Goal: Task Accomplishment & Management: Manage account settings

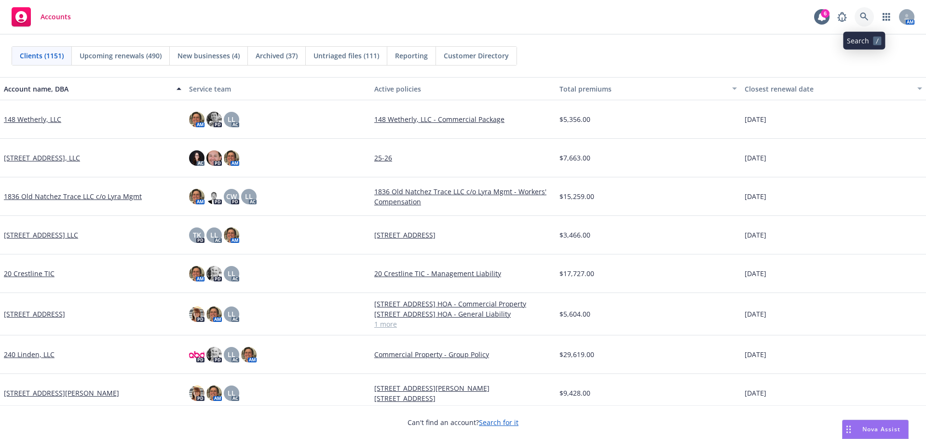
click at [859, 21] on link at bounding box center [864, 16] width 19 height 19
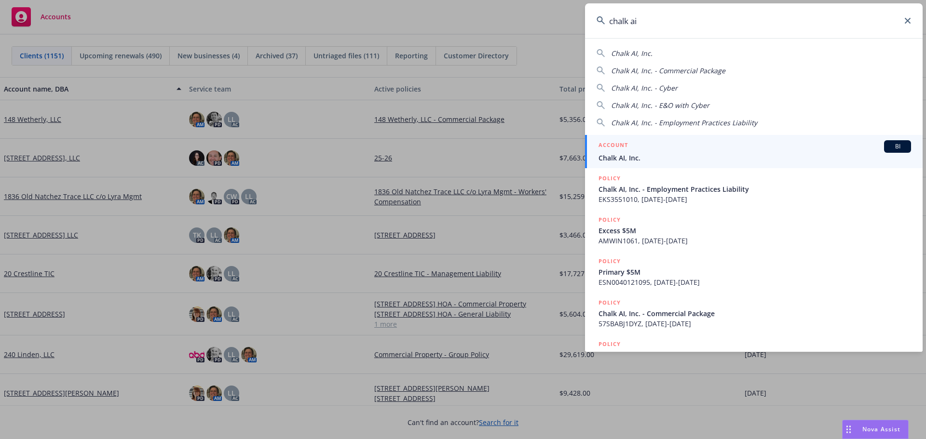
type input "chalk ai"
click at [632, 166] on link "ACCOUNT BI Chalk AI, Inc." at bounding box center [754, 151] width 338 height 33
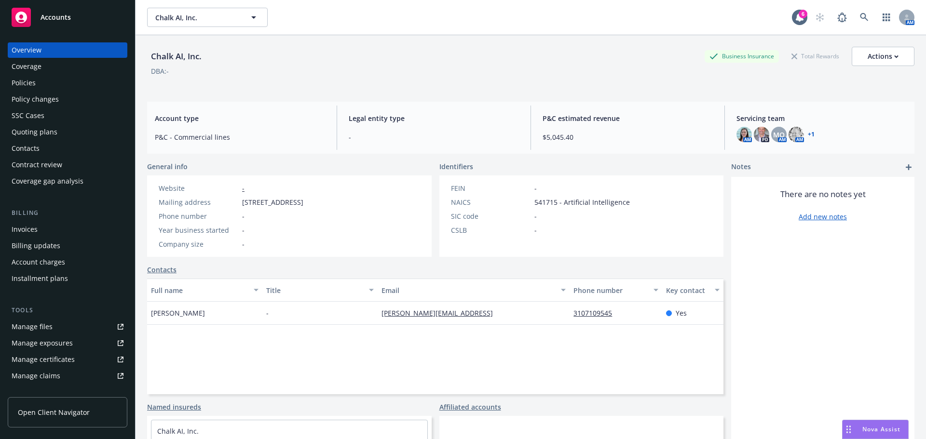
click at [33, 78] on div "Policies" at bounding box center [24, 82] width 24 height 15
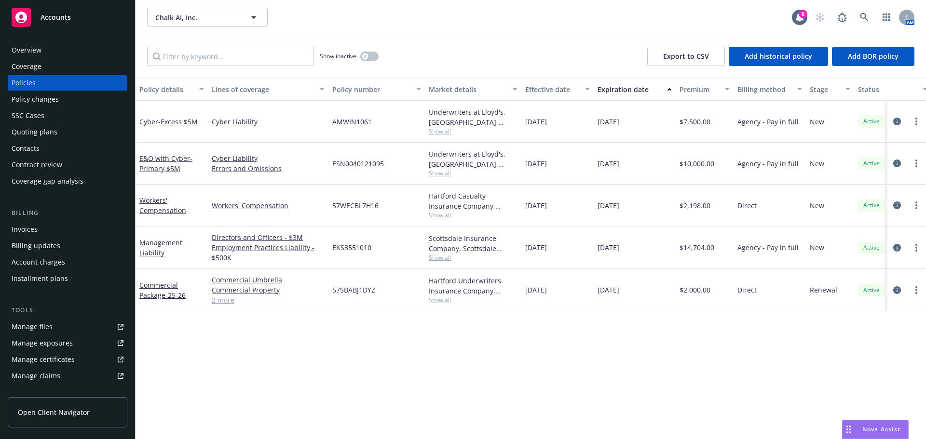
drag, startPoint x: 448, startPoint y: 297, endPoint x: 555, endPoint y: 360, distance: 124.3
click at [555, 360] on div "Policy details Lines of coverage Policy number Market details Effective date Ex…" at bounding box center [531, 259] width 790 height 362
click at [363, 52] on button "button" at bounding box center [369, 57] width 18 height 10
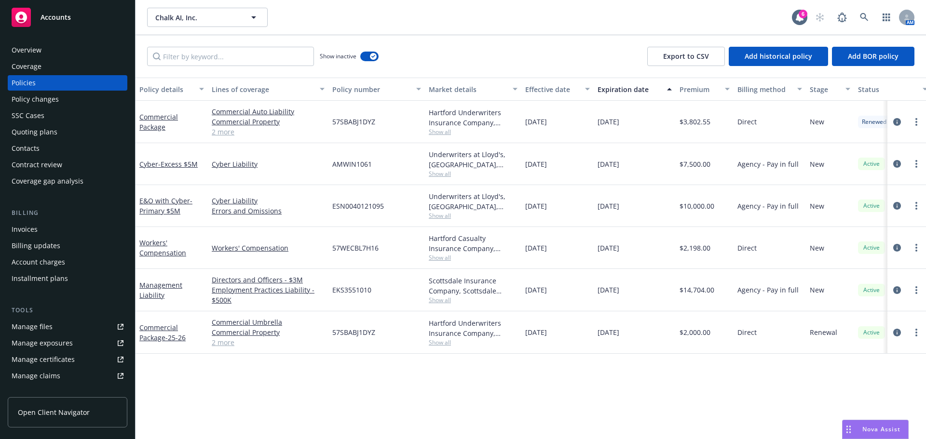
click at [213, 346] on link "2 more" at bounding box center [268, 343] width 113 height 10
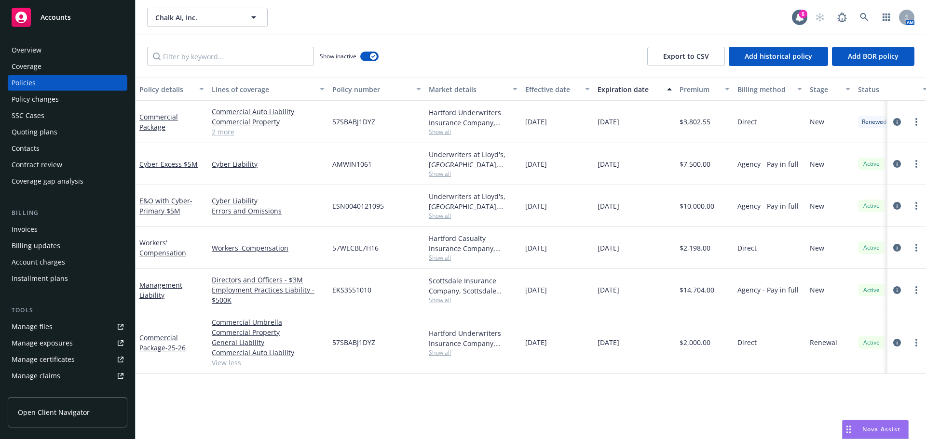
click at [235, 133] on link "2 more" at bounding box center [268, 132] width 113 height 10
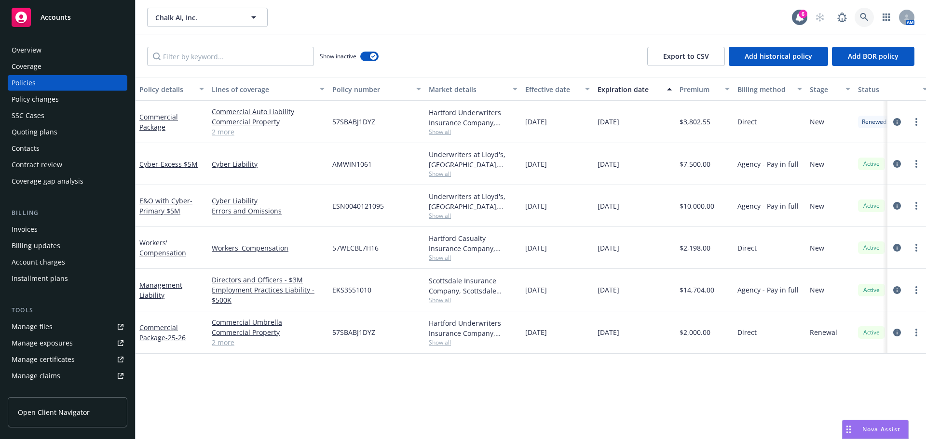
click at [869, 18] on link at bounding box center [864, 17] width 19 height 19
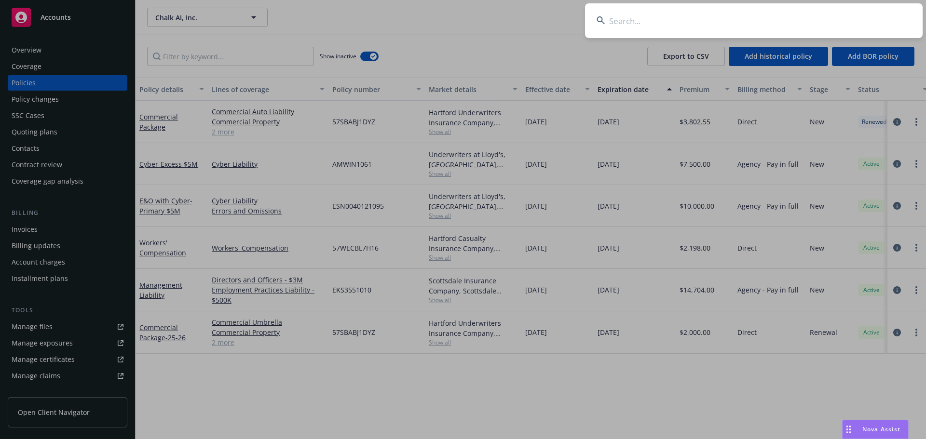
click at [868, 18] on input at bounding box center [754, 20] width 338 height 35
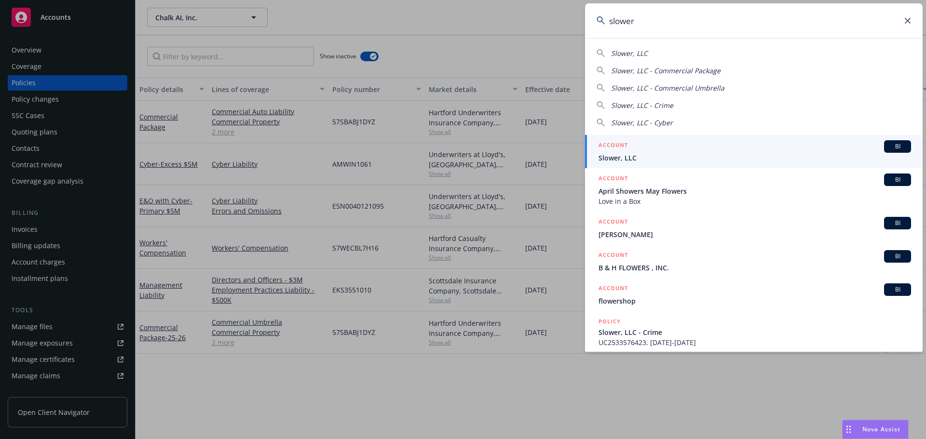
type input "slower"
click at [637, 153] on span "Slower, LLC" at bounding box center [754, 158] width 312 height 10
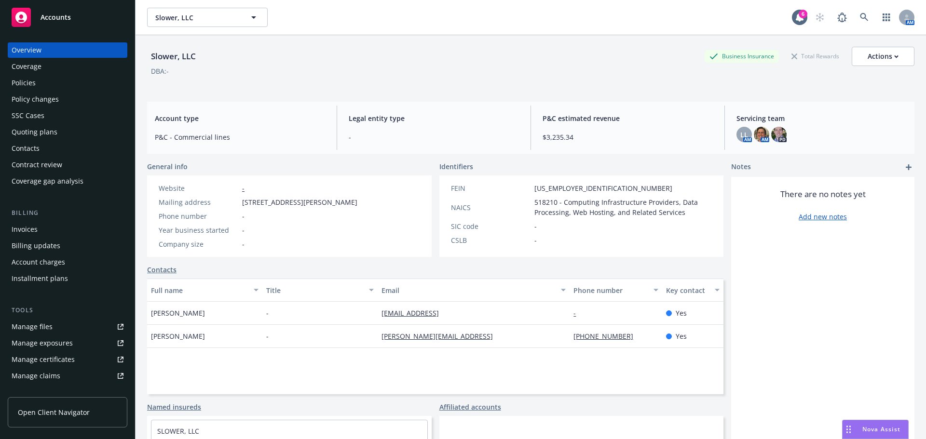
click at [42, 231] on div "Invoices" at bounding box center [68, 229] width 112 height 15
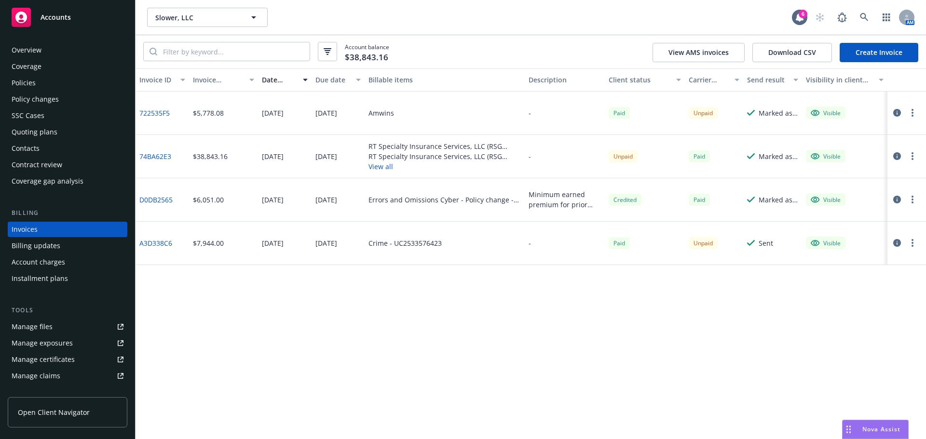
click at [390, 168] on button "View all" at bounding box center [444, 167] width 152 height 10
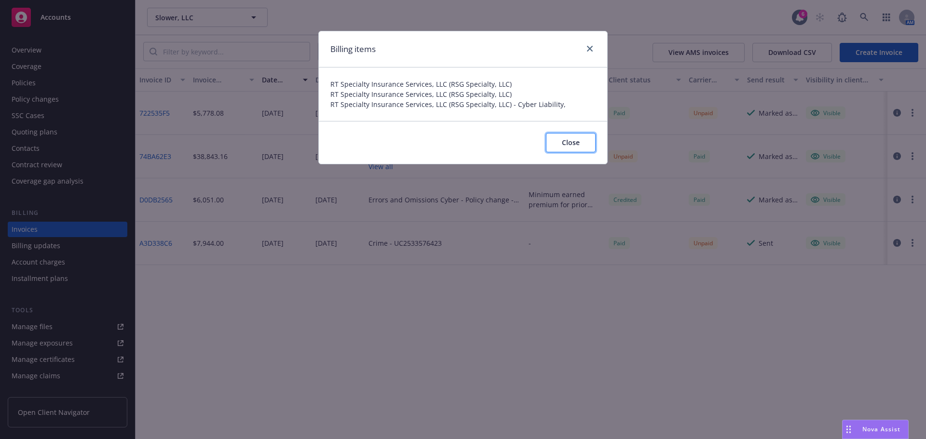
click at [563, 145] on span "Close" at bounding box center [571, 142] width 18 height 9
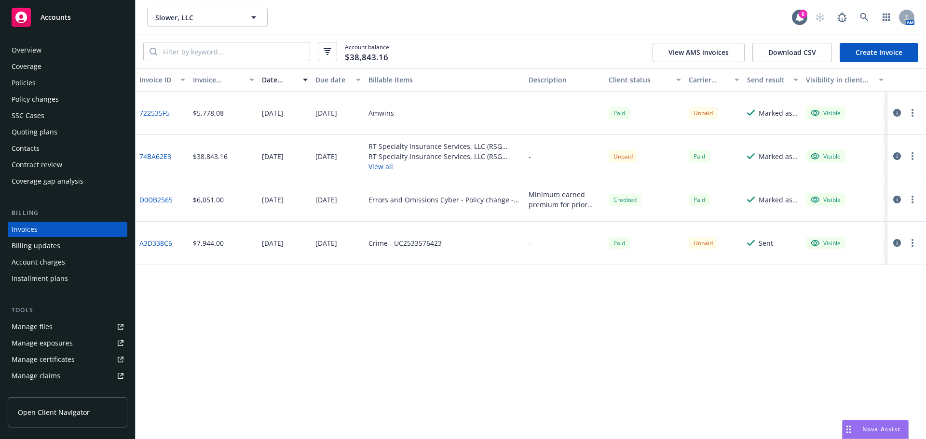
click at [901, 152] on div at bounding box center [904, 156] width 27 height 12
click at [897, 154] on icon "button" at bounding box center [897, 156] width 8 height 8
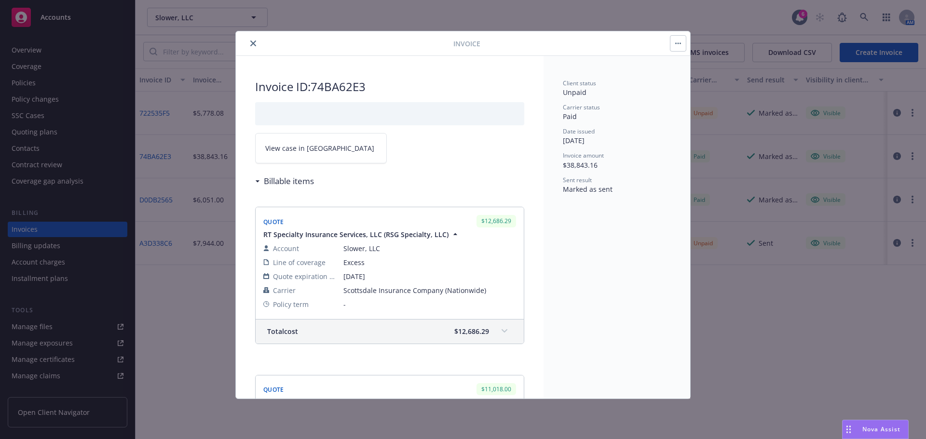
click at [255, 43] on icon "close" at bounding box center [253, 44] width 6 height 6
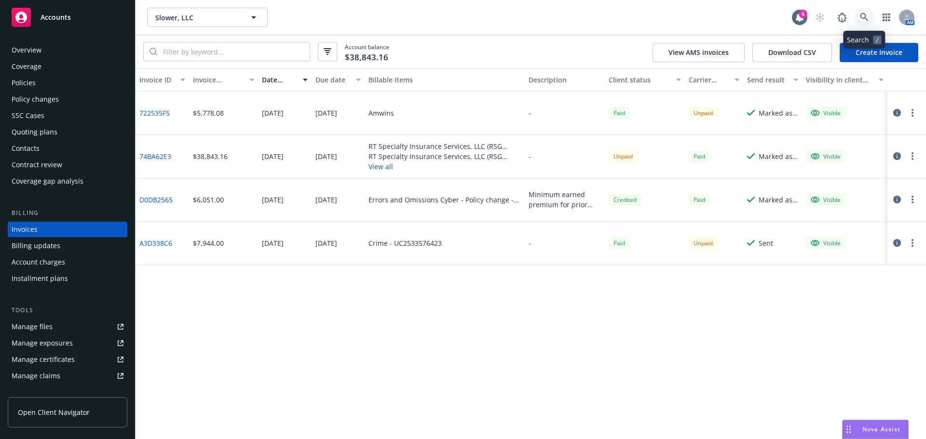
click at [865, 15] on icon at bounding box center [864, 17] width 8 height 8
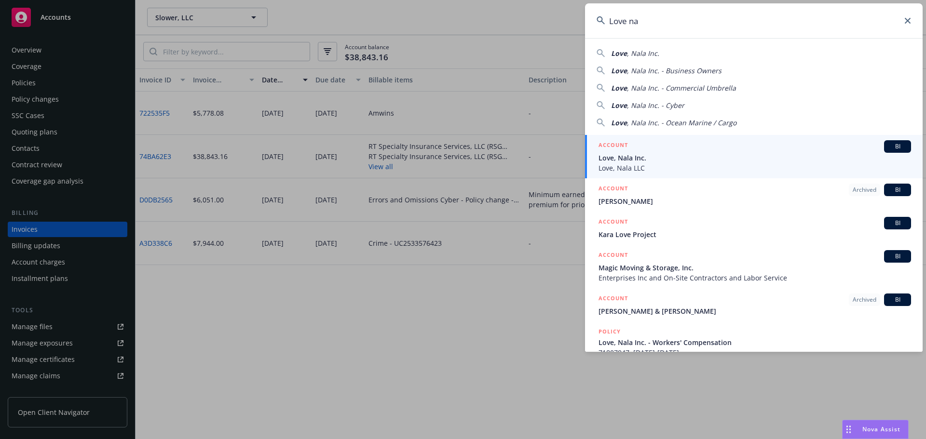
type input "Love na"
click at [655, 163] on span "Love, Nala LLC" at bounding box center [754, 168] width 312 height 10
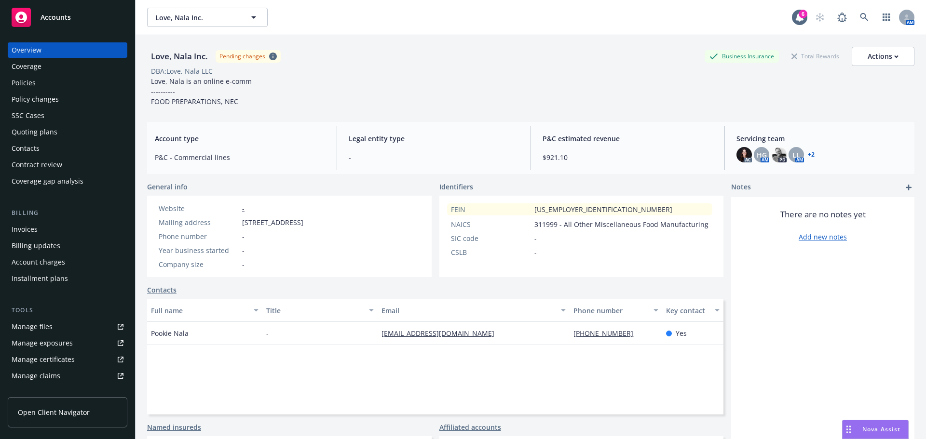
click at [25, 85] on div "Policies" at bounding box center [24, 82] width 24 height 15
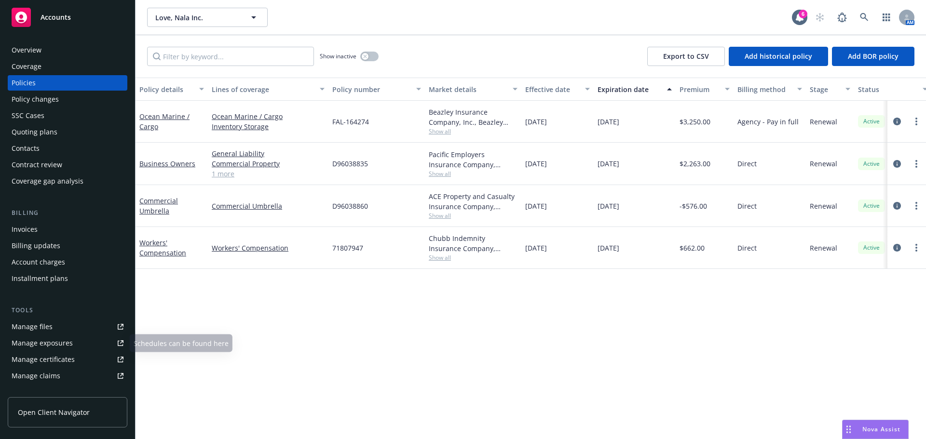
click at [61, 147] on div "Contacts" at bounding box center [68, 148] width 112 height 15
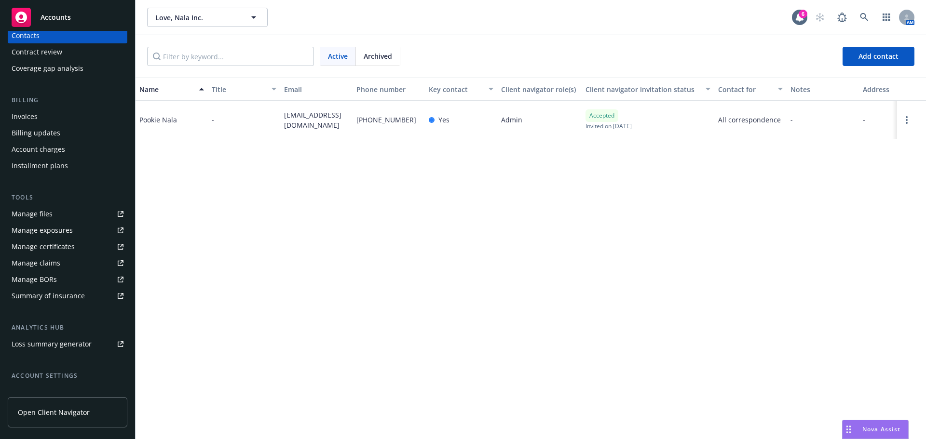
scroll to position [189, 0]
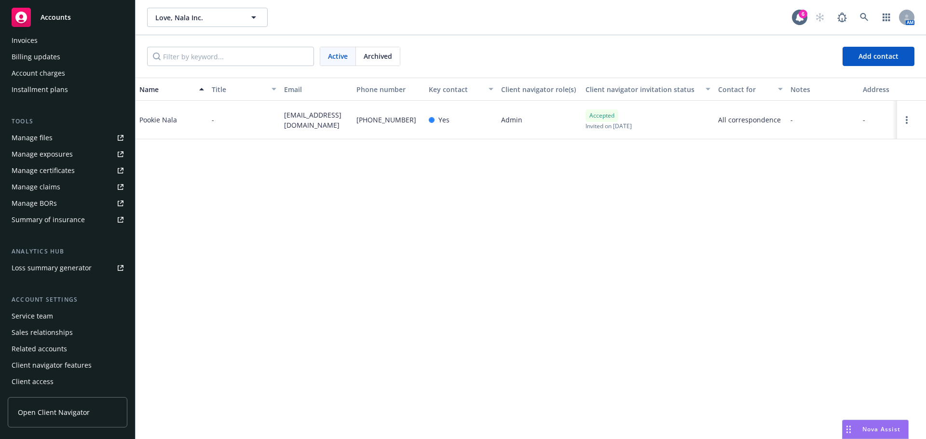
click at [33, 318] on div "Service team" at bounding box center [32, 316] width 41 height 15
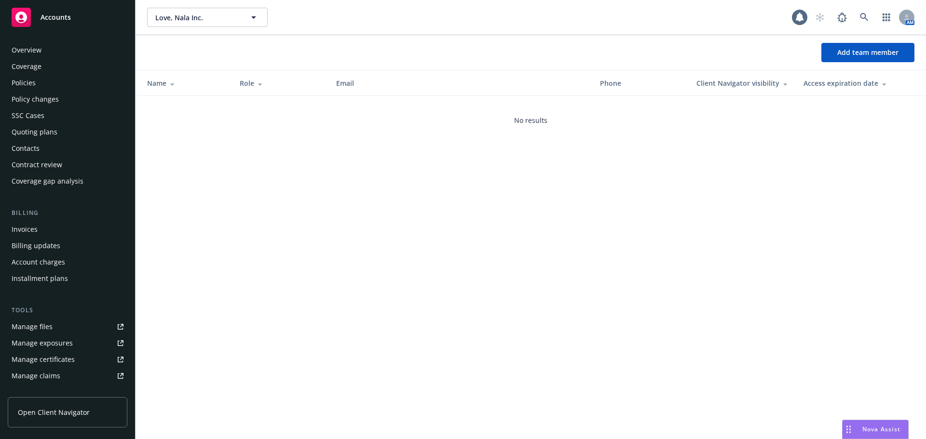
scroll to position [189, 0]
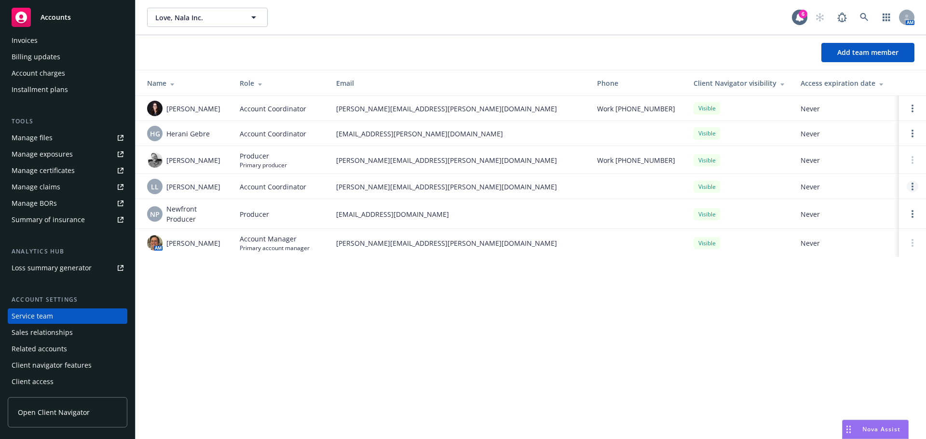
click at [910, 185] on link "Open options" at bounding box center [913, 187] width 12 height 12
click at [841, 153] on link "Remove account coordinator" at bounding box center [847, 159] width 116 height 19
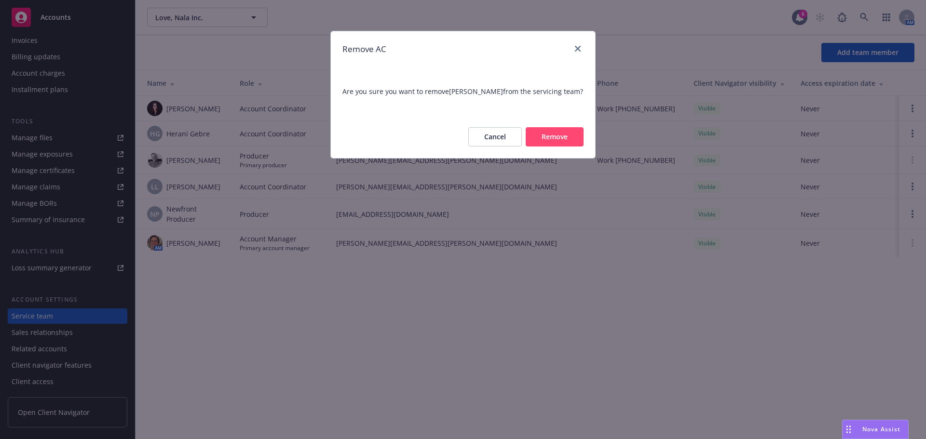
click at [567, 138] on button "Remove" at bounding box center [555, 136] width 58 height 19
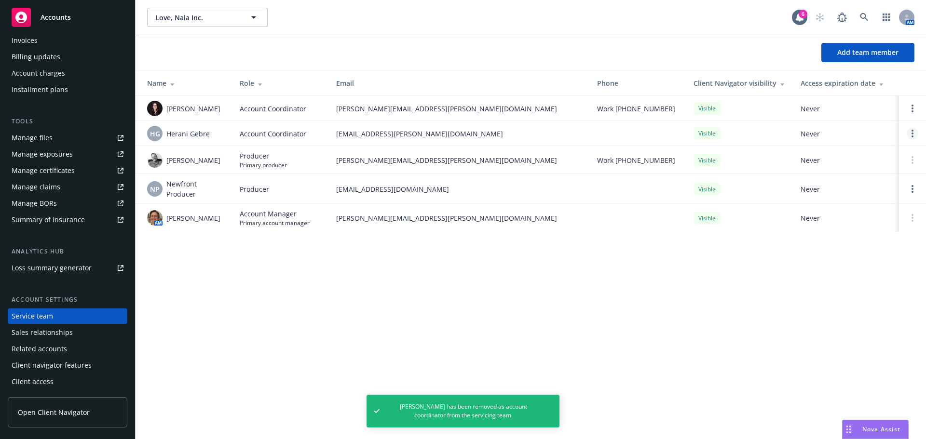
click at [909, 134] on link "Open options" at bounding box center [913, 134] width 12 height 12
click at [821, 125] on span "Hide from Client Navigator" at bounding box center [843, 126] width 109 height 9
click at [822, 125] on span "Hide from Client Navigator" at bounding box center [843, 126] width 109 height 9
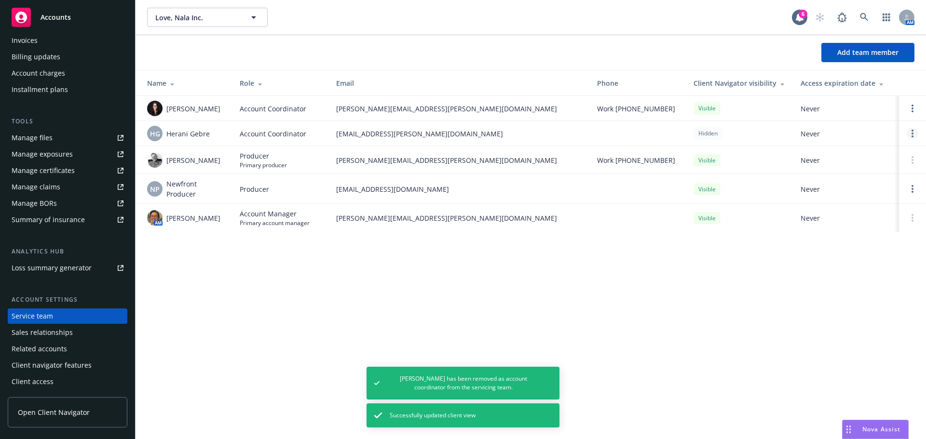
drag, startPoint x: 921, startPoint y: 135, endPoint x: 914, endPoint y: 133, distance: 7.2
click at [920, 135] on td at bounding box center [912, 133] width 27 height 25
click at [914, 133] on link "Open options" at bounding box center [913, 134] width 12 height 12
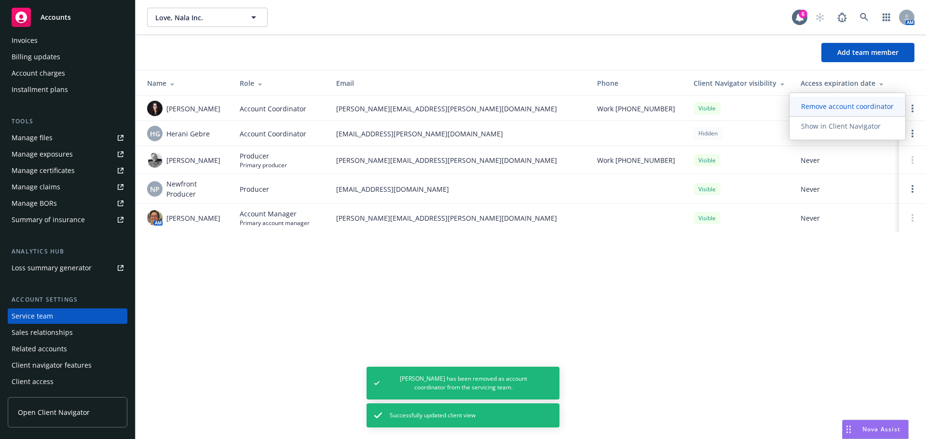
click at [867, 107] on span "Remove account coordinator" at bounding box center [847, 106] width 116 height 9
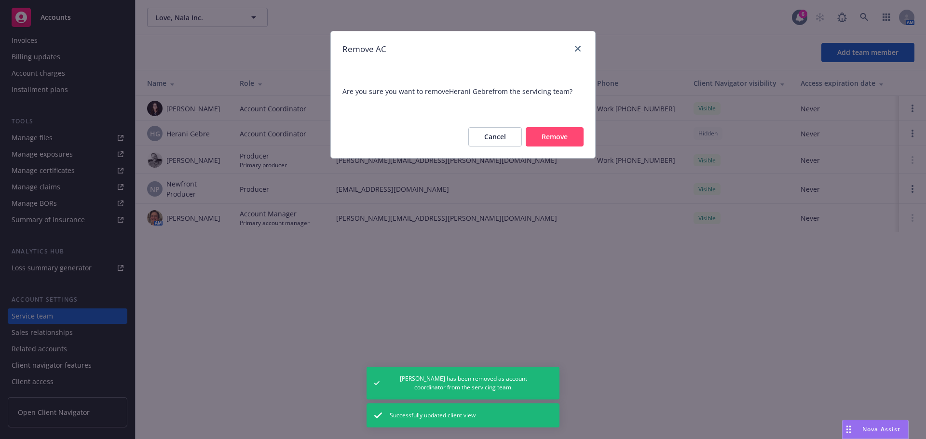
click at [563, 136] on button "Remove" at bounding box center [555, 136] width 58 height 19
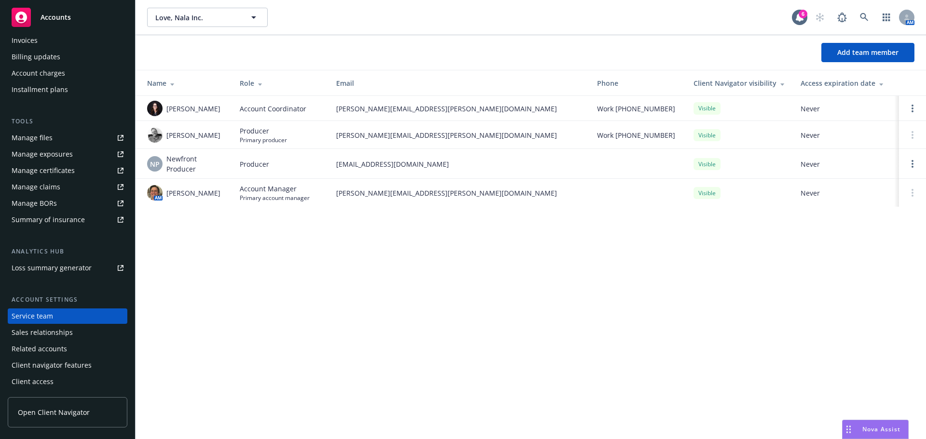
click at [27, 37] on div "Invoices" at bounding box center [25, 40] width 26 height 15
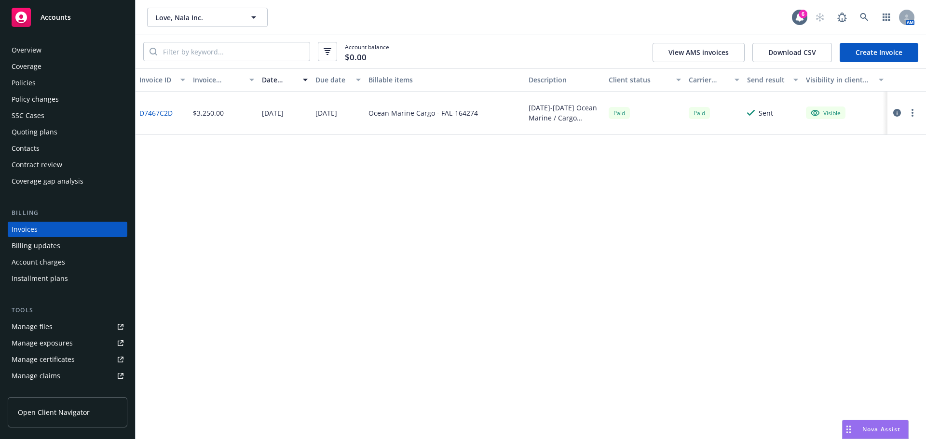
click at [44, 54] on div "Overview" at bounding box center [68, 49] width 112 height 15
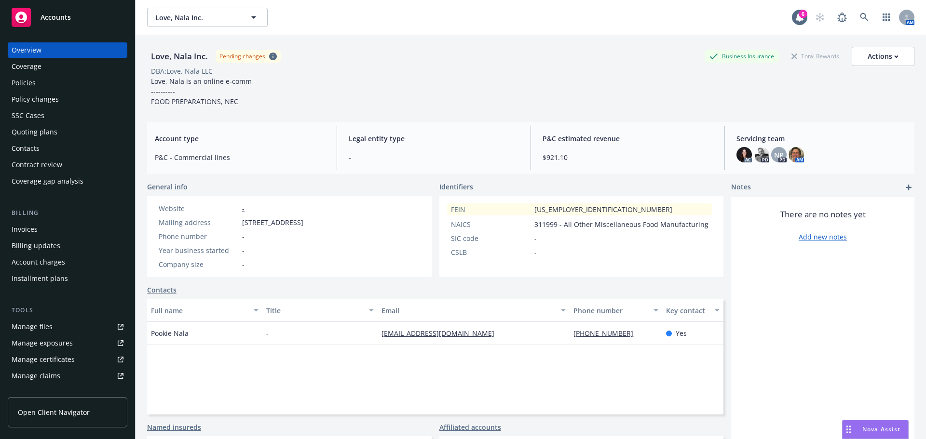
click at [49, 84] on div "Policies" at bounding box center [68, 82] width 112 height 15
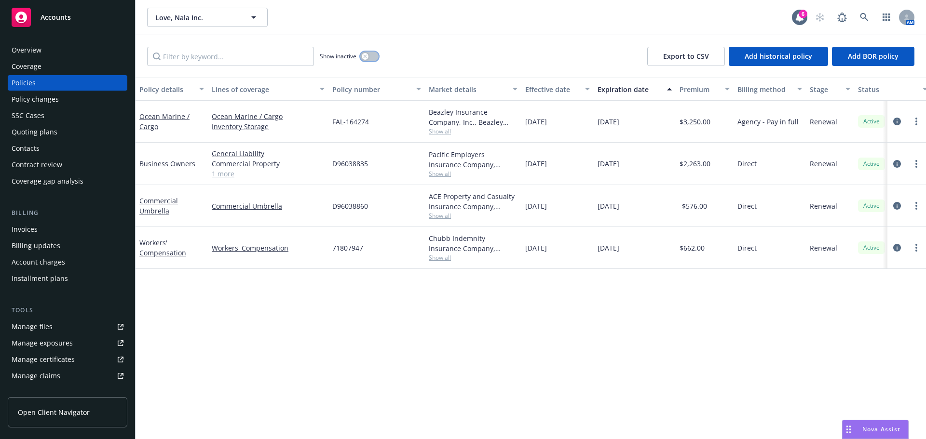
click at [368, 56] on div "button" at bounding box center [365, 56] width 7 height 7
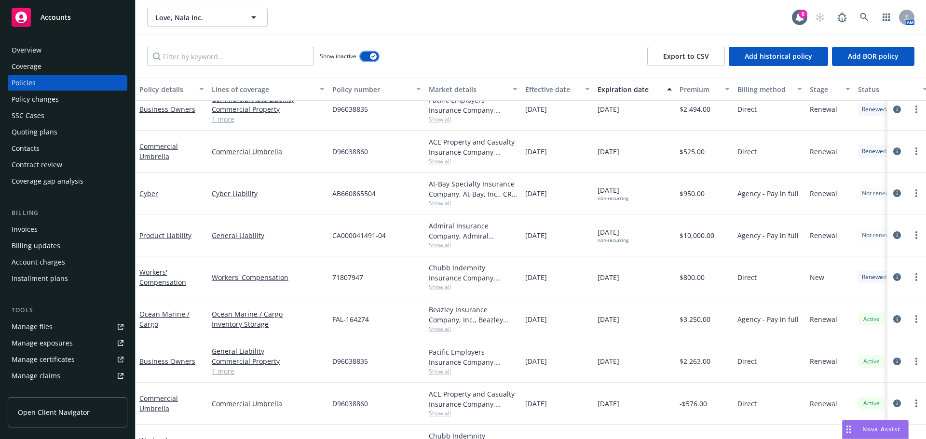
scroll to position [665, 0]
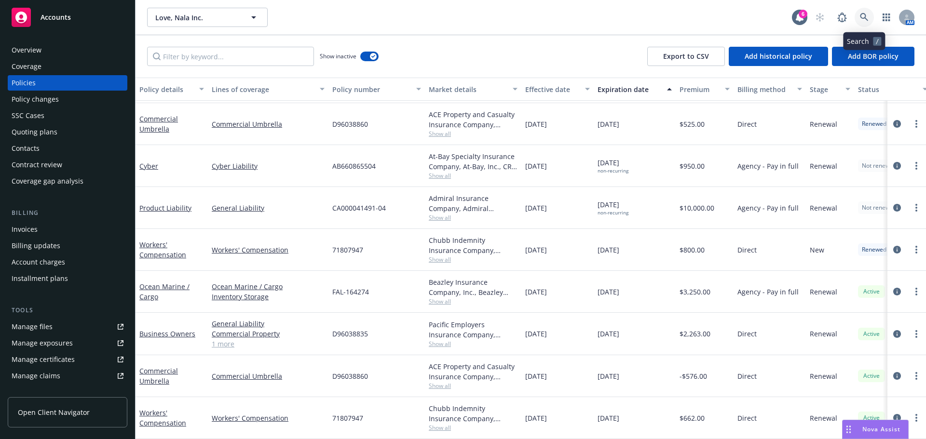
click at [865, 17] on icon at bounding box center [864, 17] width 8 height 8
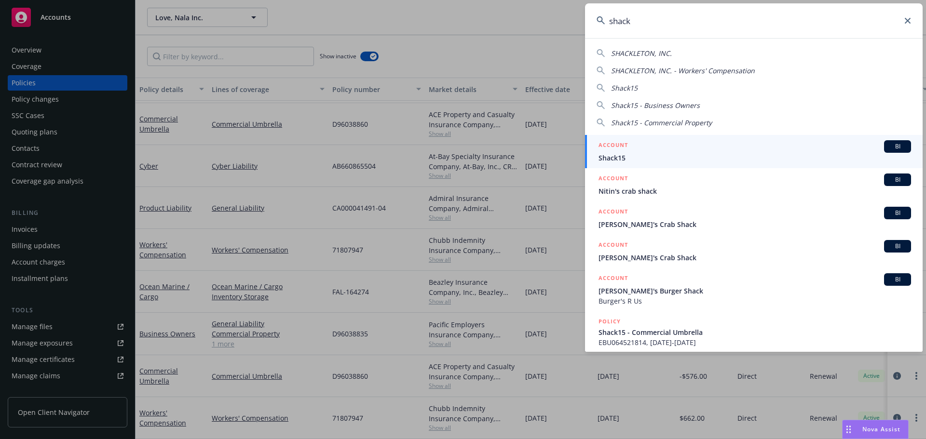
type input "shack"
click at [616, 146] on h5 "ACCOUNT" at bounding box center [612, 146] width 29 height 12
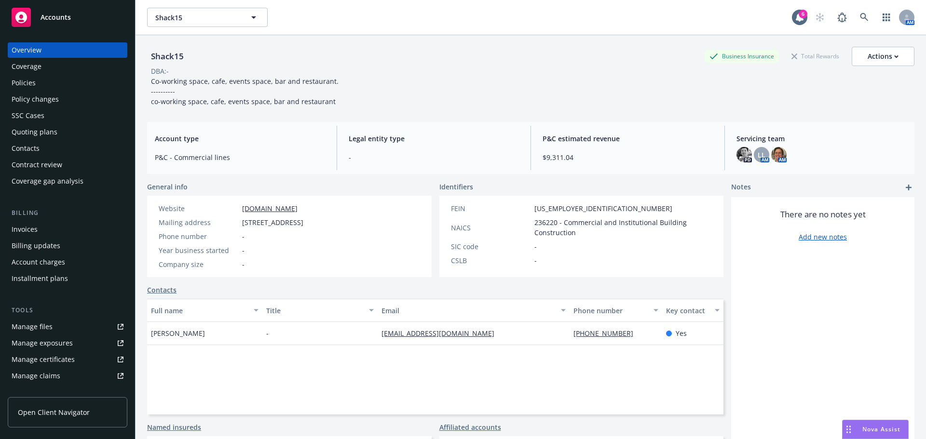
click at [12, 88] on div "Policies" at bounding box center [24, 82] width 24 height 15
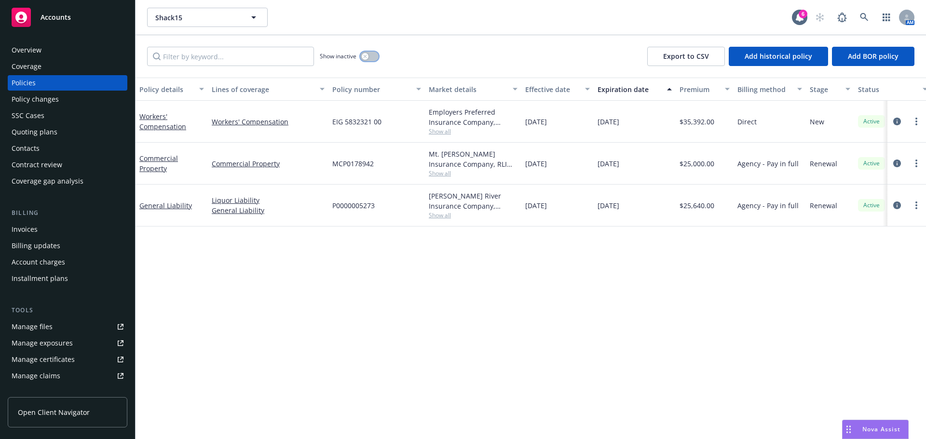
click at [364, 59] on div "button" at bounding box center [365, 56] width 7 height 7
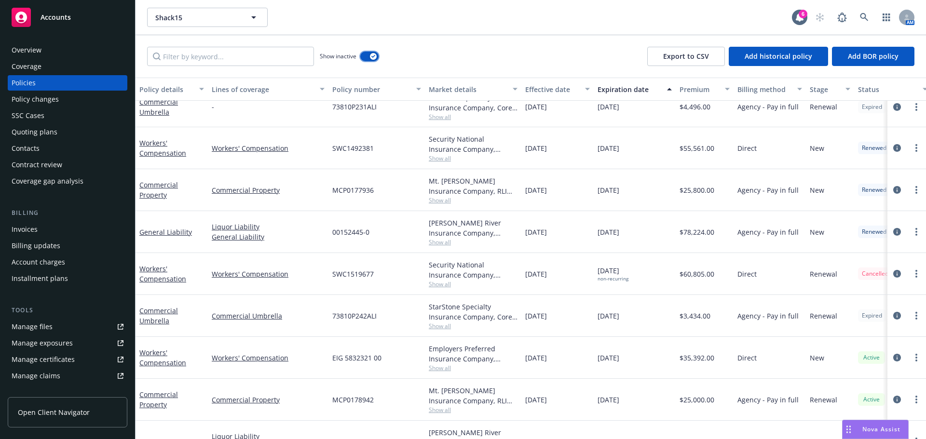
scroll to position [545, 0]
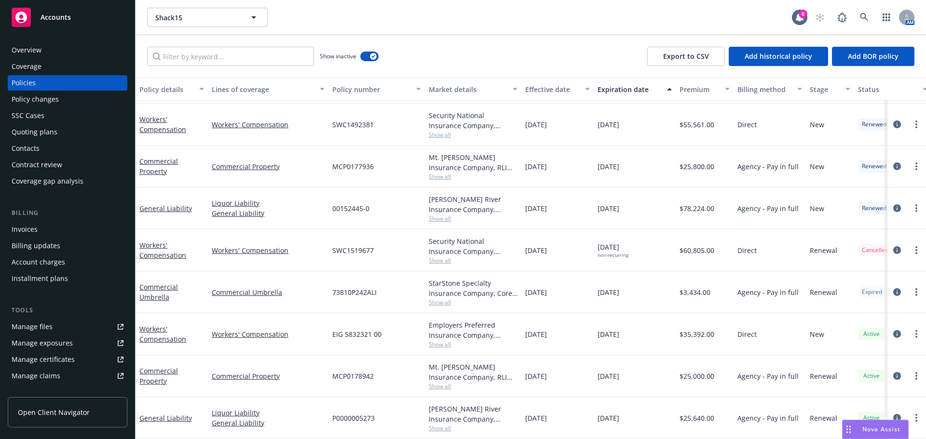
drag, startPoint x: 29, startPoint y: 315, endPoint x: 586, endPoint y: 159, distance: 579.0
click at [588, 130] on div "03/14/2024" at bounding box center [557, 125] width 72 height 42
drag, startPoint x: 589, startPoint y: 333, endPoint x: 523, endPoint y: 323, distance: 66.9
click at [523, 323] on div "02/08/2025" at bounding box center [557, 334] width 72 height 42
click at [379, 326] on div "Workers' Compensation Workers' Compensation EIG 5832321 00 Employers Preferred …" at bounding box center [601, 334] width 931 height 42
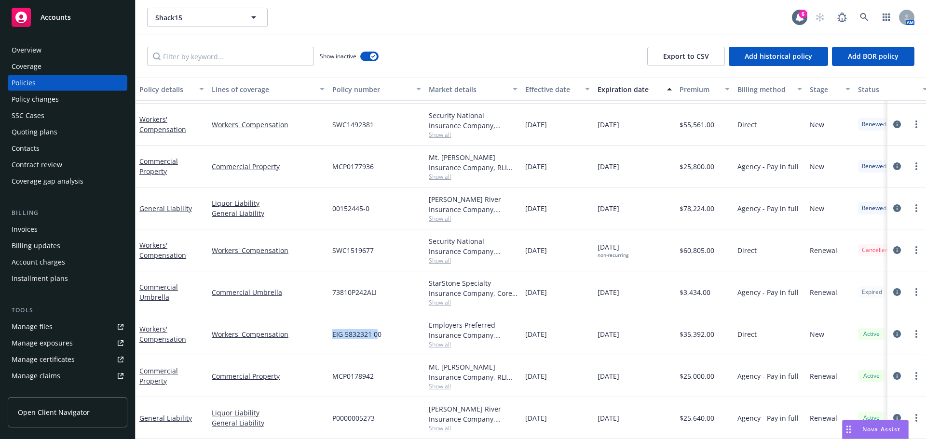
copy div "EIG 5832321 0"
click at [867, 18] on icon at bounding box center [864, 17] width 9 height 9
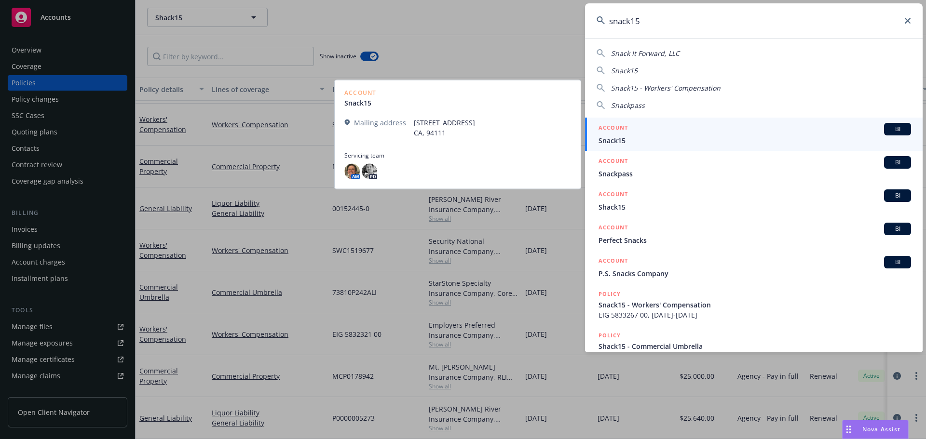
type input "snack15"
click at [629, 138] on span "Snack15" at bounding box center [754, 141] width 312 height 10
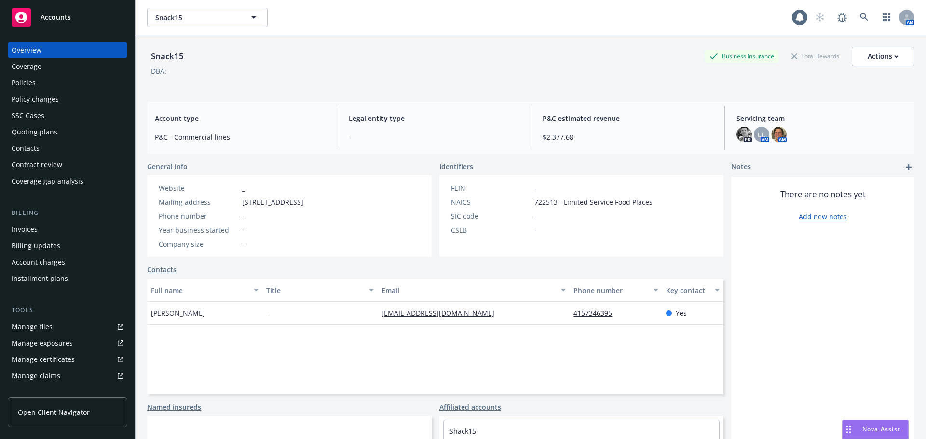
click at [46, 79] on div "Policies" at bounding box center [68, 82] width 112 height 15
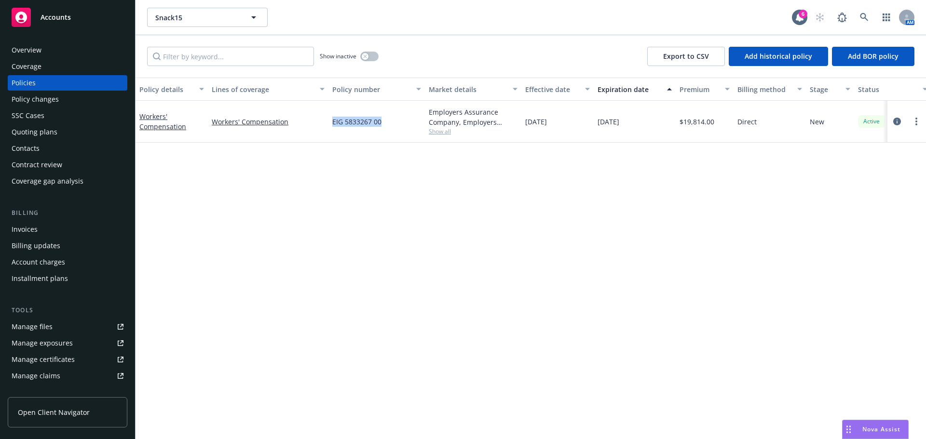
drag, startPoint x: 369, startPoint y: 121, endPoint x: 385, endPoint y: 122, distance: 15.5
click at [385, 122] on div "EIG 5833267 00" at bounding box center [376, 122] width 96 height 42
copy span "EIG 5833267 00"
click at [861, 11] on link at bounding box center [864, 17] width 19 height 19
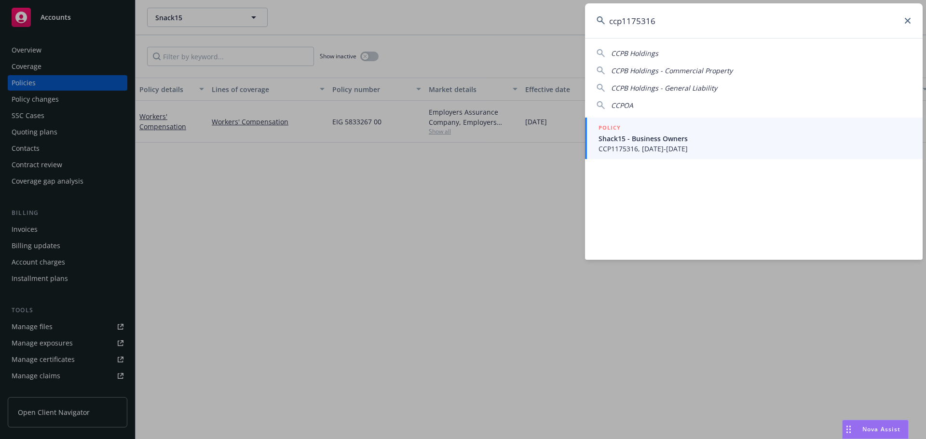
type input "ccp1175316"
click at [627, 145] on span "CCP1175316, 08/20/2023-02/08/2024" at bounding box center [754, 149] width 312 height 10
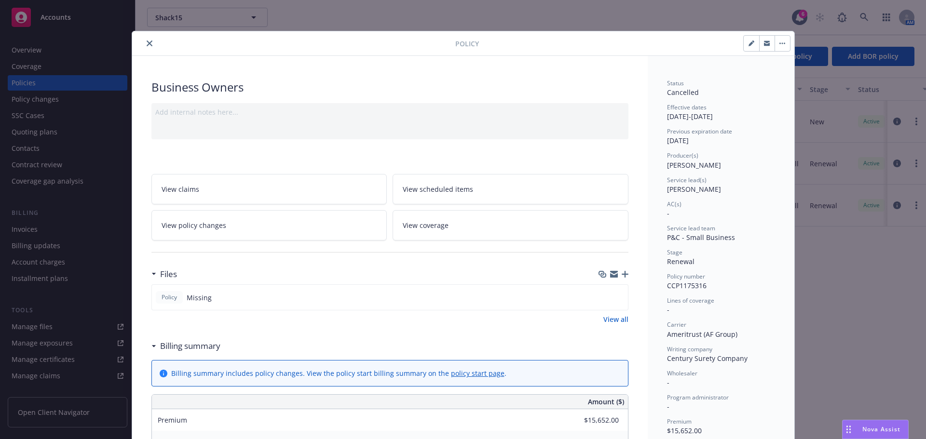
click at [147, 45] on icon "close" at bounding box center [150, 44] width 6 height 6
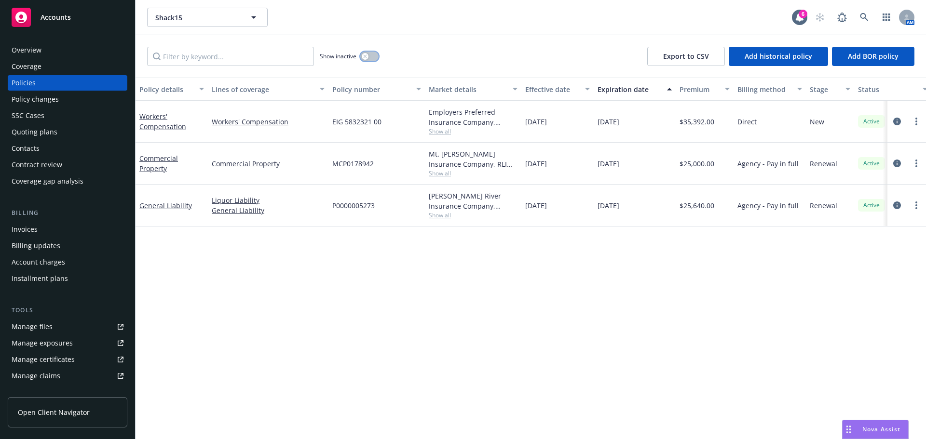
click at [371, 60] on button "button" at bounding box center [369, 57] width 18 height 10
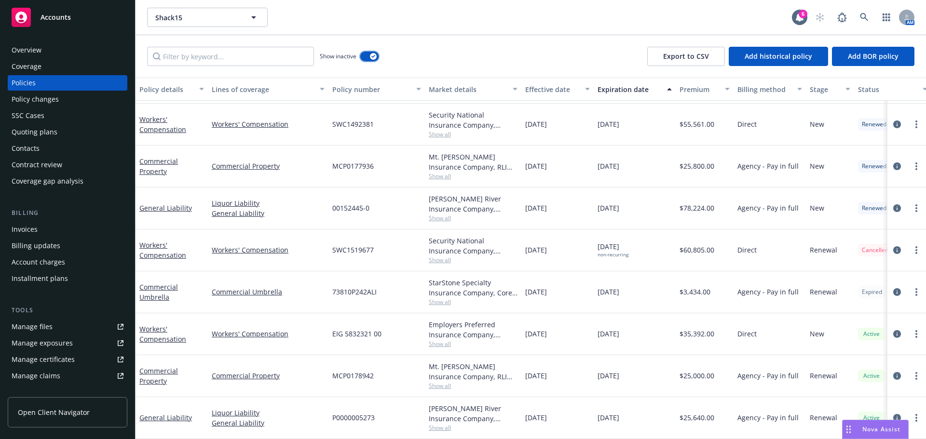
scroll to position [402, 0]
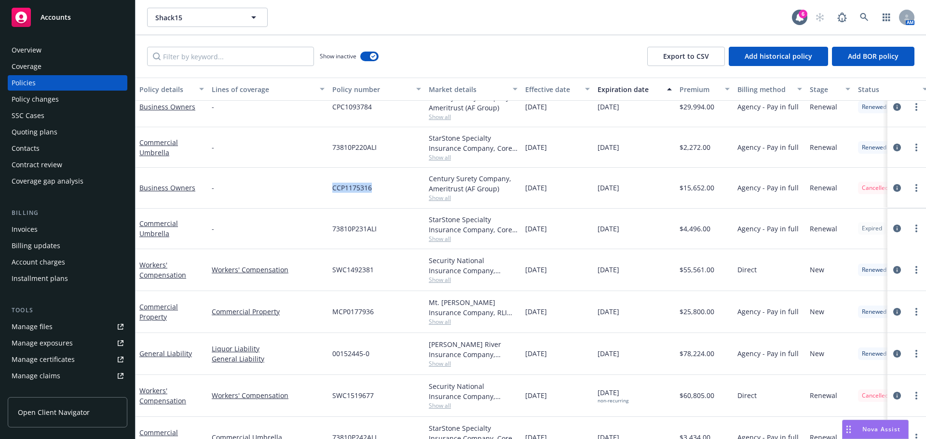
drag, startPoint x: 380, startPoint y: 186, endPoint x: 317, endPoint y: 187, distance: 63.2
click at [317, 187] on div "Business Owners - CCP1175316 Century Surety Company, Ameritrust (AF Group) Show…" at bounding box center [601, 188] width 931 height 41
drag, startPoint x: 556, startPoint y: 198, endPoint x: 541, endPoint y: 200, distance: 15.6
click at [541, 200] on div "08/20/2023" at bounding box center [557, 188] width 72 height 41
click at [891, 188] on link "circleInformation" at bounding box center [897, 188] width 12 height 12
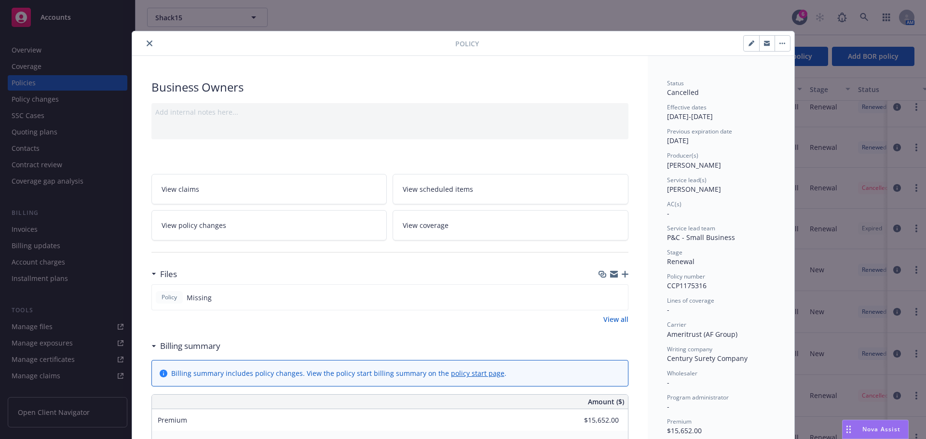
click at [147, 44] on icon "close" at bounding box center [150, 44] width 6 height 6
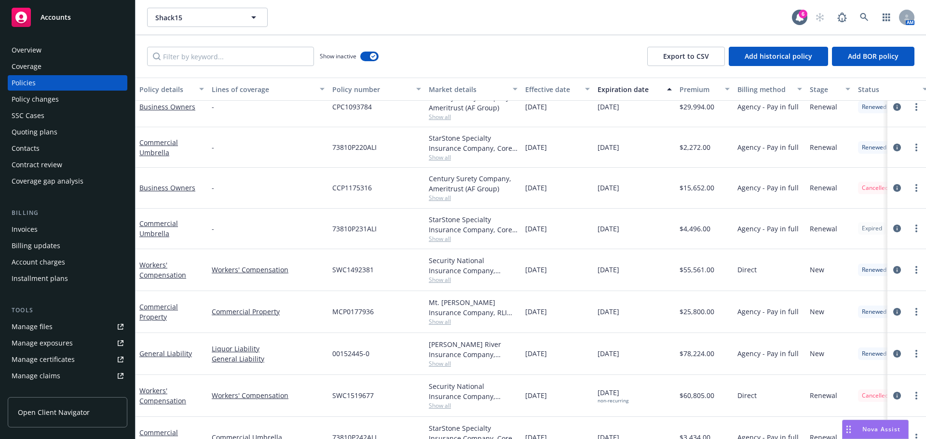
click at [442, 197] on span "Show all" at bounding box center [473, 198] width 89 height 8
click at [315, 338] on div "Liquor Liability General Liability" at bounding box center [268, 354] width 121 height 42
drag, startPoint x: 381, startPoint y: 358, endPoint x: 168, endPoint y: 378, distance: 213.6
click at [331, 358] on div "00152445-0" at bounding box center [376, 354] width 96 height 42
click at [869, 6] on div "Shack15 Shack15 6 AM" at bounding box center [531, 17] width 790 height 35
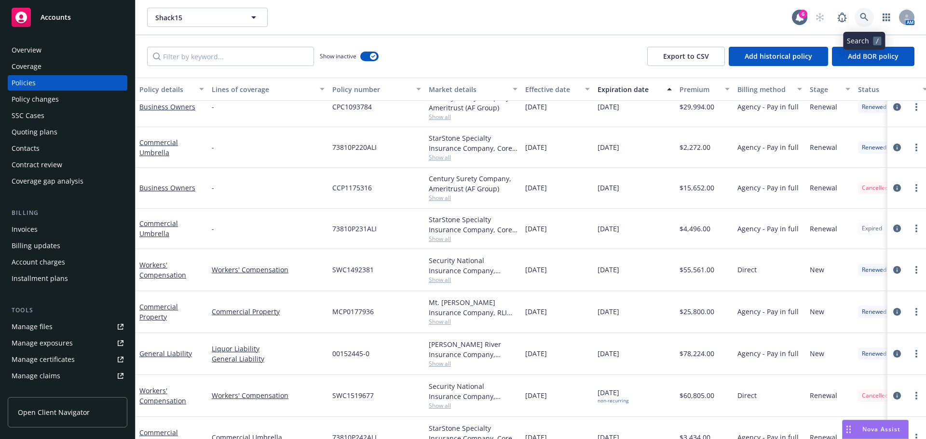
click at [869, 10] on link at bounding box center [864, 17] width 19 height 19
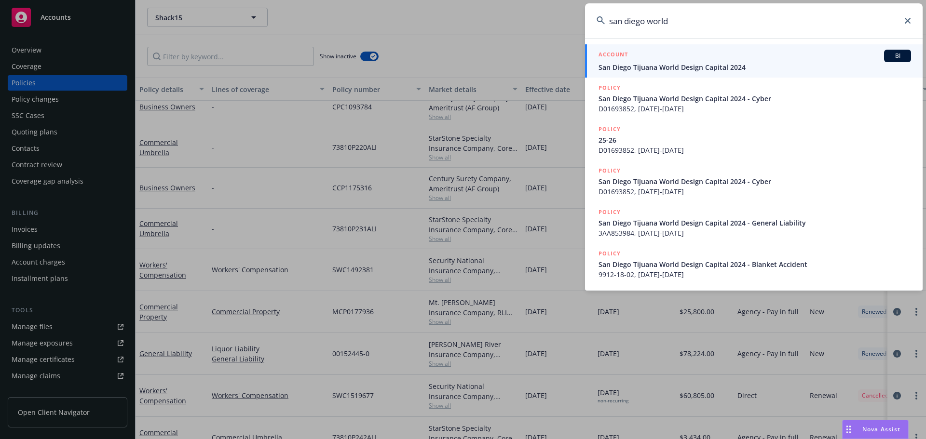
type input "san diego world"
click at [702, 66] on span "San Diego Tijuana World Design Capital 2024" at bounding box center [754, 67] width 312 height 10
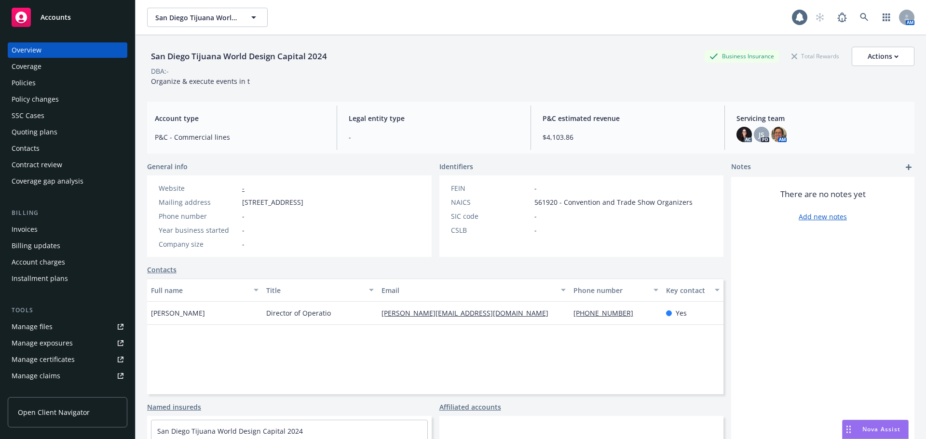
click at [41, 83] on div "Policies" at bounding box center [68, 82] width 112 height 15
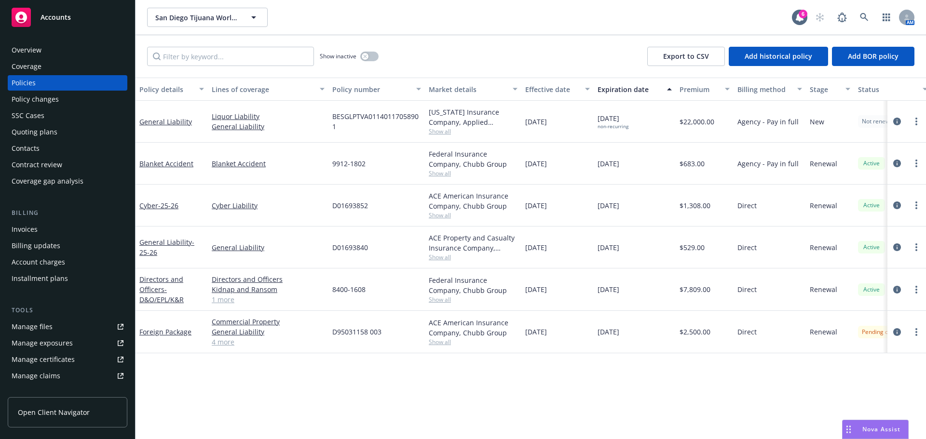
click at [48, 229] on div "Invoices" at bounding box center [68, 229] width 112 height 15
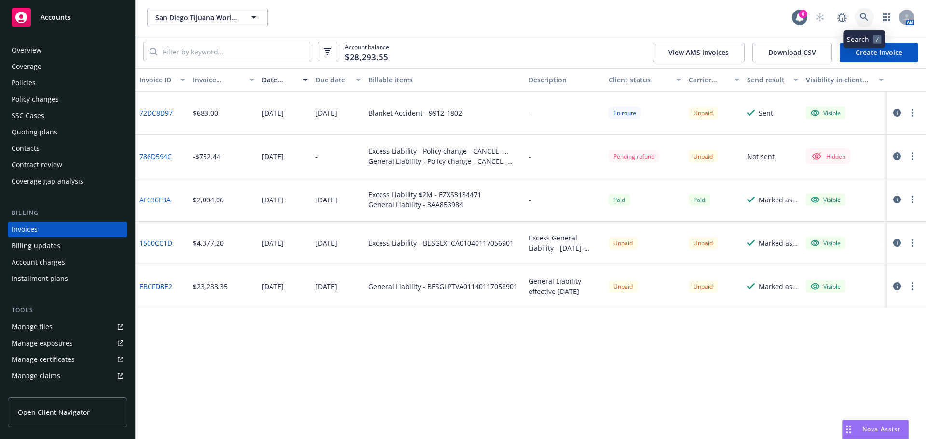
click at [869, 13] on link at bounding box center [864, 17] width 19 height 19
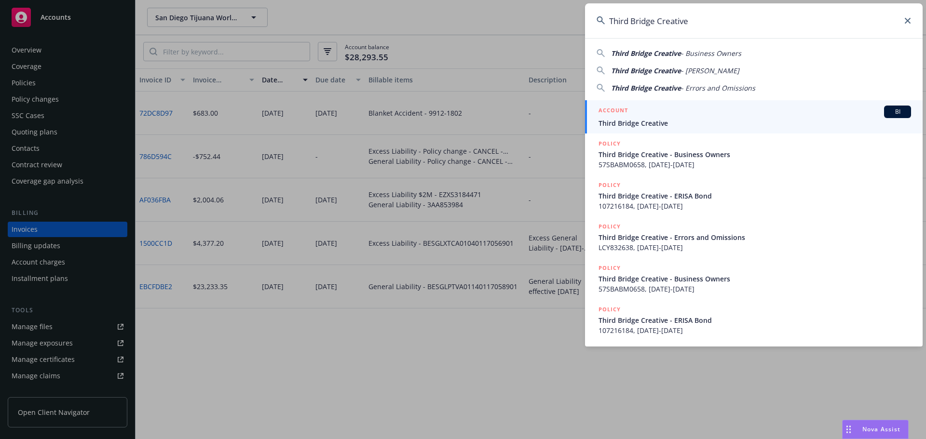
type input "Third Bridge Creative"
click at [674, 123] on span "Third Bridge Creative" at bounding box center [754, 123] width 312 height 10
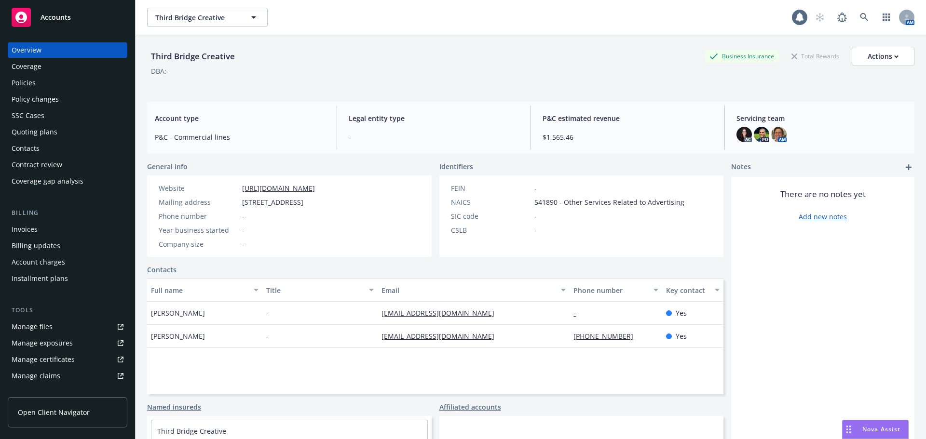
click at [50, 84] on div "Policies" at bounding box center [68, 82] width 112 height 15
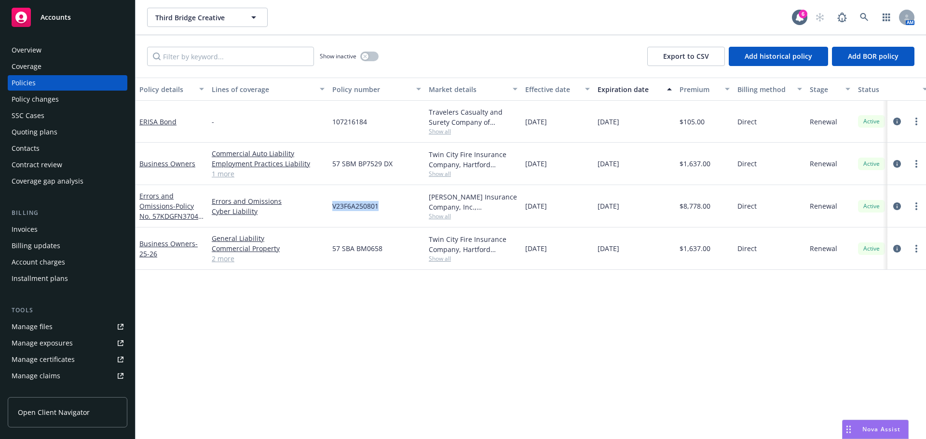
drag, startPoint x: 331, startPoint y: 206, endPoint x: 388, endPoint y: 204, distance: 56.4
click at [388, 204] on div "V23F6A250801" at bounding box center [376, 206] width 96 height 42
click at [447, 217] on span "Show all" at bounding box center [473, 216] width 89 height 8
click at [606, 351] on div "Policy details Lines of coverage Policy number Market details Effective date Ex…" at bounding box center [531, 259] width 790 height 362
click at [863, 17] on icon at bounding box center [864, 17] width 9 height 9
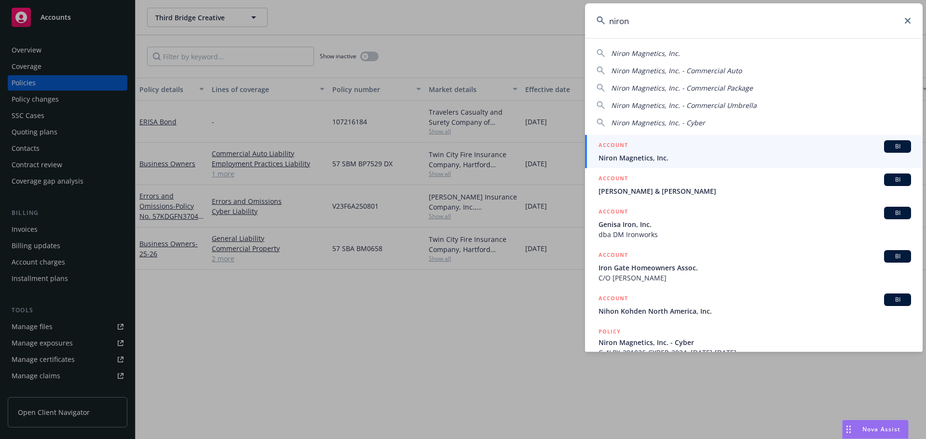
type input "niron"
click at [653, 140] on link "ACCOUNT BI Niron Magnetics, Inc." at bounding box center [754, 151] width 338 height 33
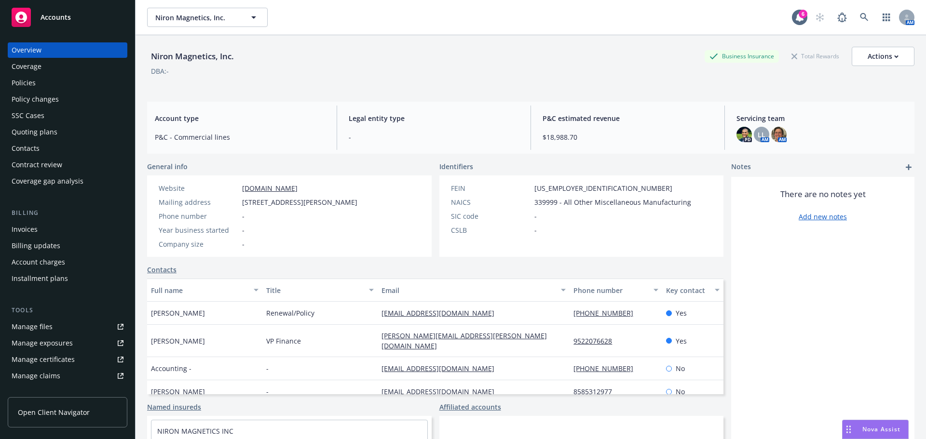
click at [49, 231] on div "Invoices" at bounding box center [68, 229] width 112 height 15
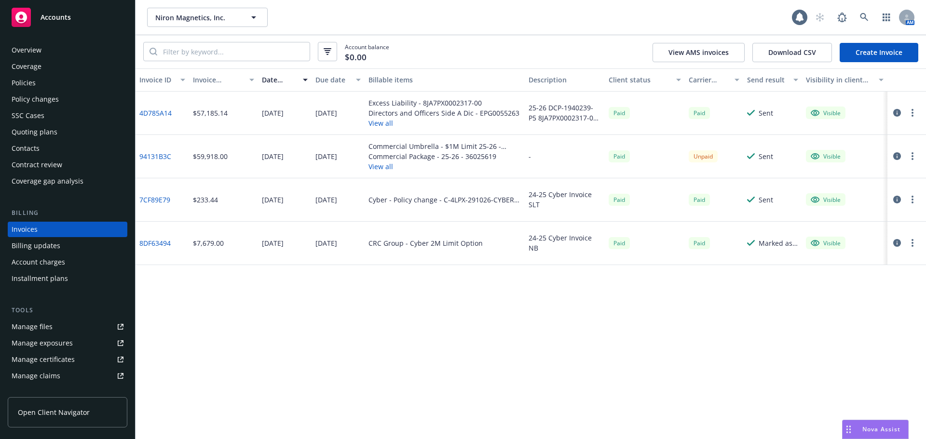
click at [881, 54] on link "Create Invoice" at bounding box center [879, 52] width 79 height 19
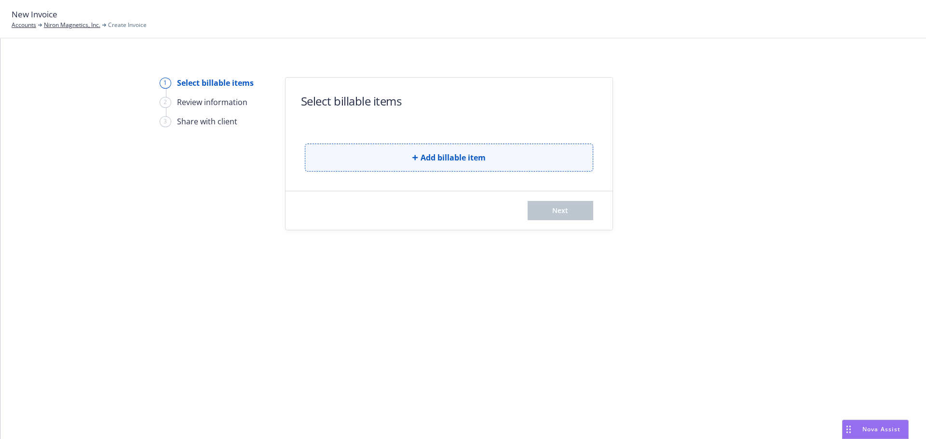
click at [495, 163] on button "Add billable item" at bounding box center [449, 158] width 288 height 28
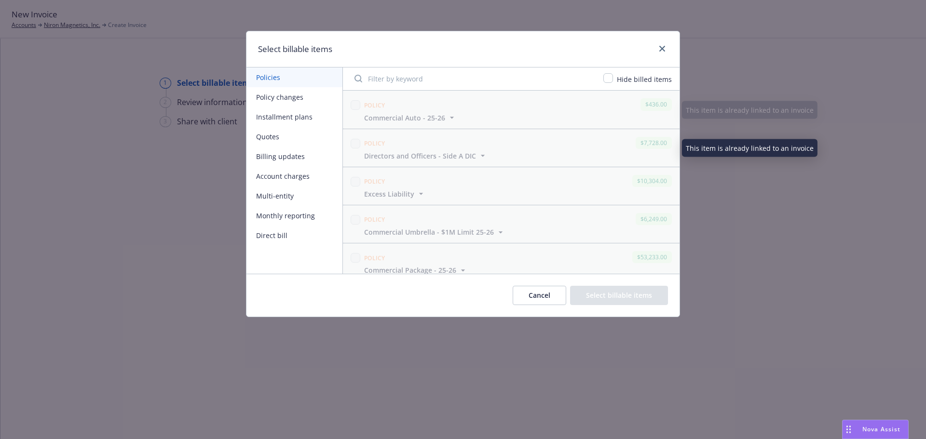
click at [272, 96] on button "Policy changes" at bounding box center [294, 97] width 96 height 20
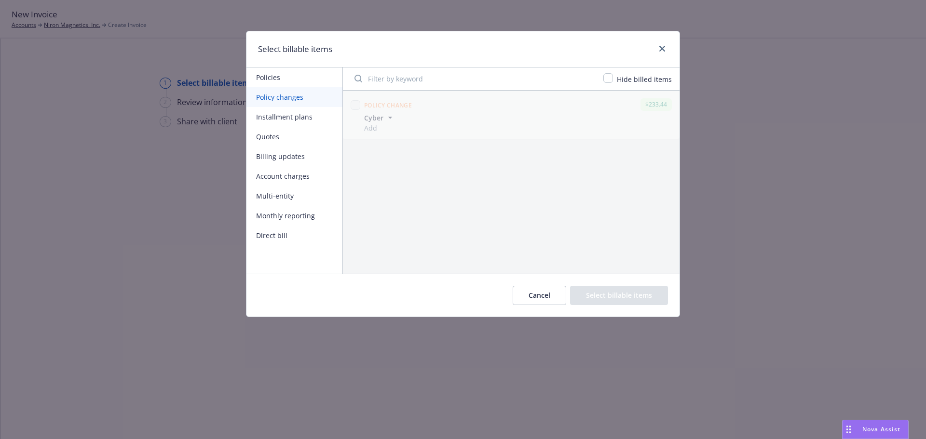
click at [275, 125] on button "Installment plans" at bounding box center [294, 117] width 96 height 20
click at [272, 136] on button "Quotes" at bounding box center [294, 137] width 96 height 20
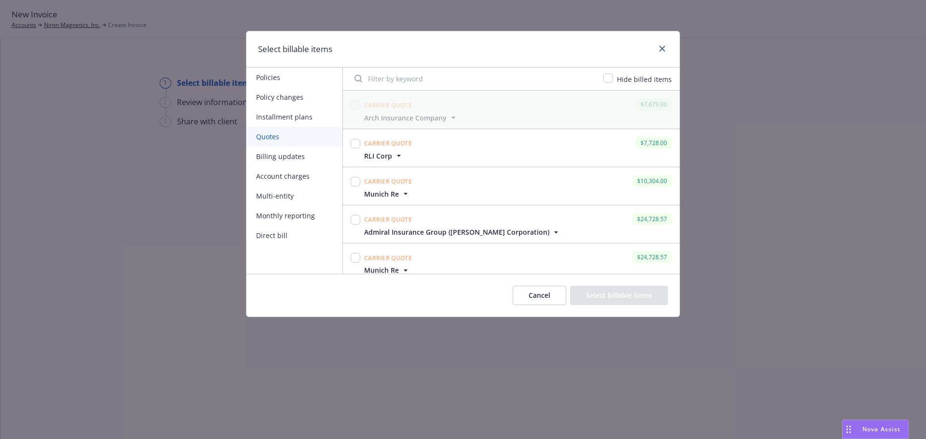
click at [278, 156] on button "Billing updates" at bounding box center [294, 157] width 96 height 20
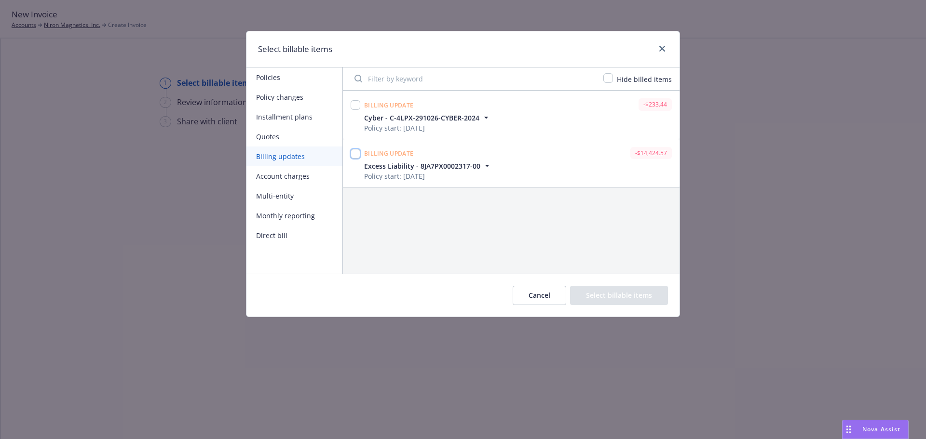
drag, startPoint x: 356, startPoint y: 156, endPoint x: 398, endPoint y: 197, distance: 58.3
click at [357, 156] on input "checkbox" at bounding box center [356, 154] width 10 height 10
checkbox input "true"
click at [631, 296] on button "Select billable items" at bounding box center [619, 295] width 98 height 19
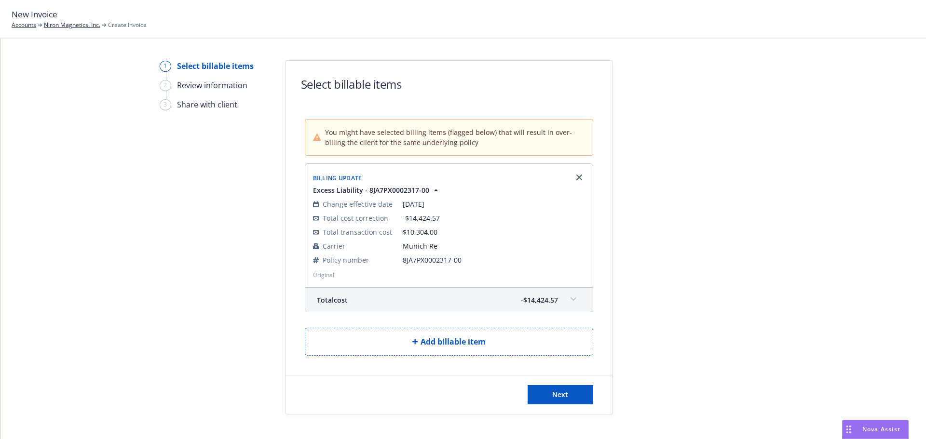
scroll to position [31, 0]
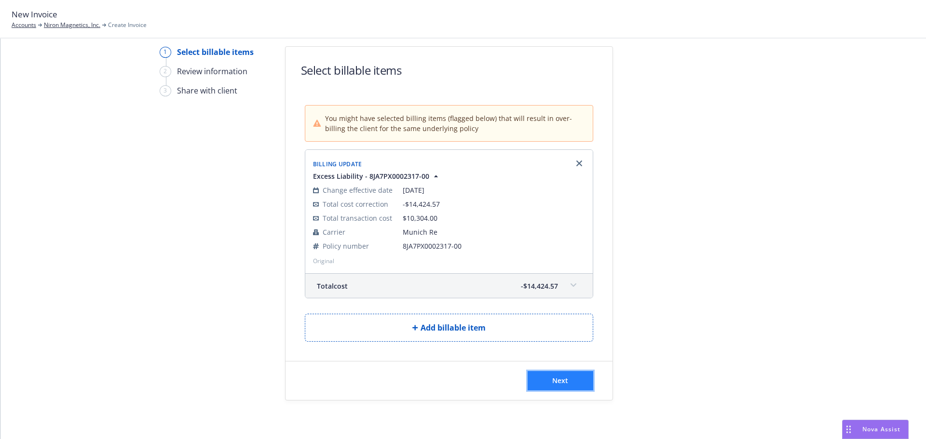
click at [566, 380] on button "Next" at bounding box center [561, 380] width 66 height 19
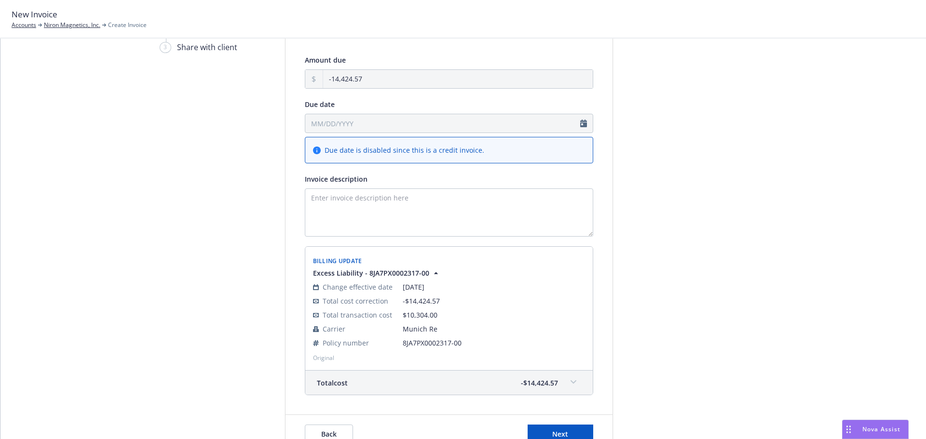
scroll to position [128, 0]
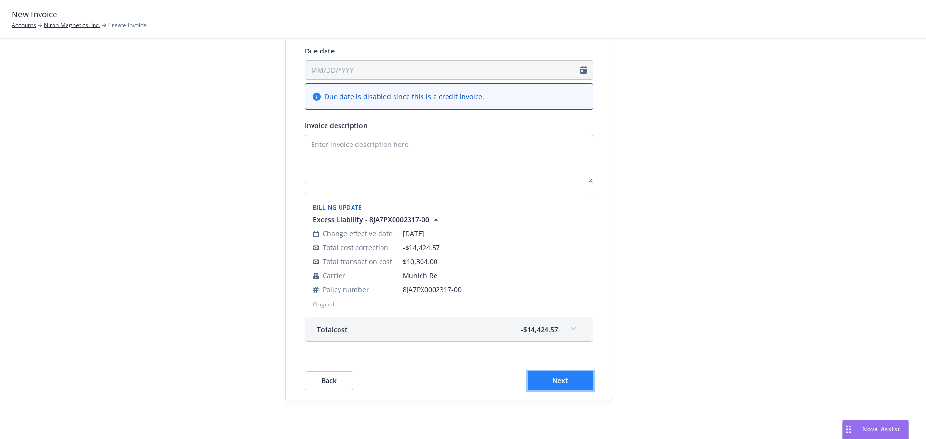
click at [562, 383] on span "Next" at bounding box center [560, 380] width 16 height 9
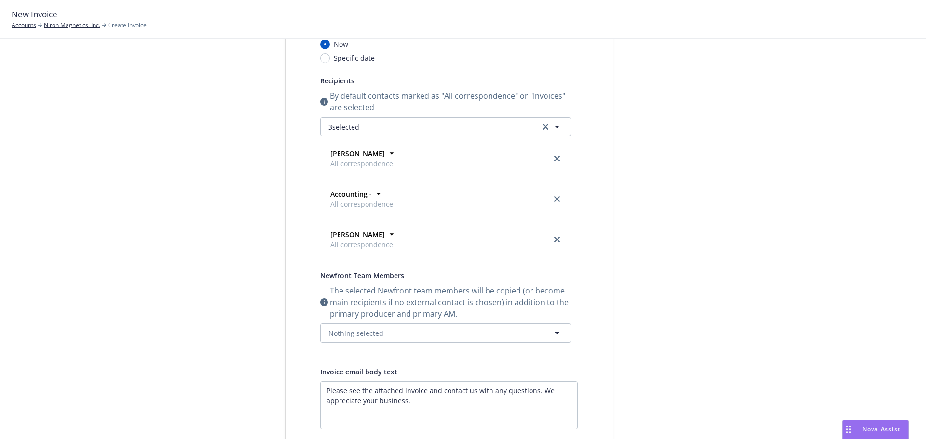
scroll to position [0, 0]
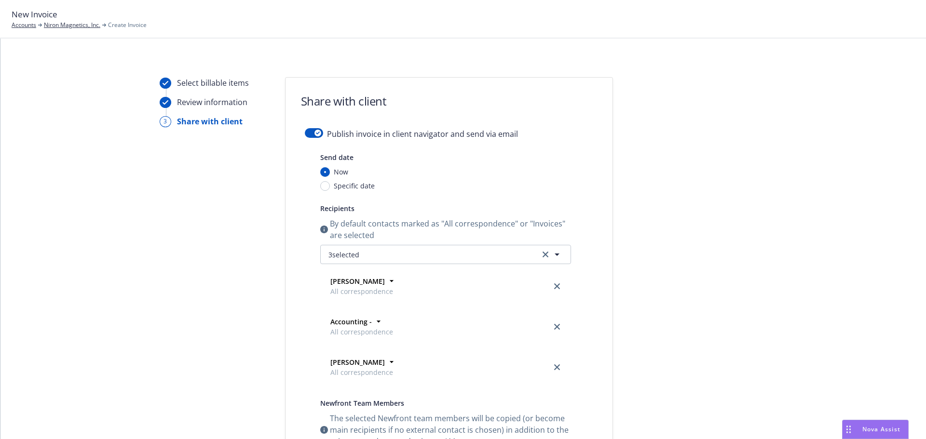
click at [309, 127] on form "Share with client Publish invoice in client navigator and send via email Send d…" at bounding box center [448, 389] width 327 height 623
click at [314, 134] on div "button" at bounding box center [317, 133] width 7 height 7
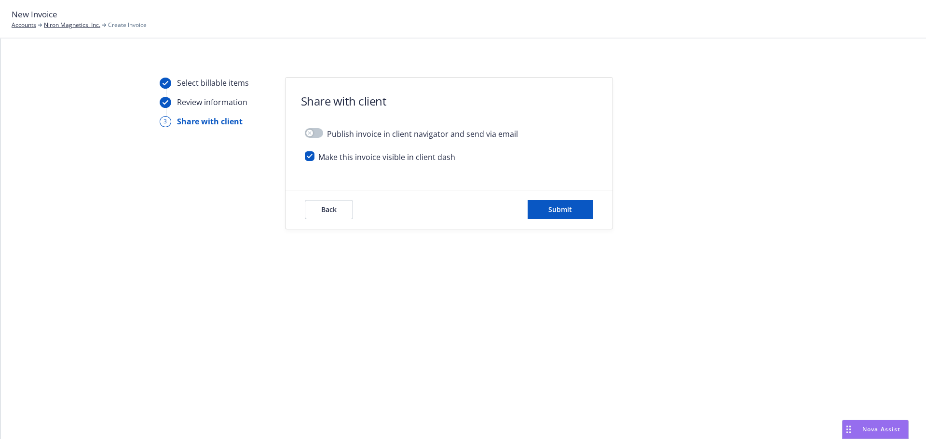
click at [317, 159] on div "Make this invoice visible in client dash" at bounding box center [449, 160] width 288 height 19
drag, startPoint x: 313, startPoint y: 157, endPoint x: 355, endPoint y: 168, distance: 42.9
click at [313, 156] on input "checkbox" at bounding box center [310, 156] width 10 height 10
checkbox input "false"
click at [591, 227] on div "Back Submit" at bounding box center [448, 209] width 327 height 39
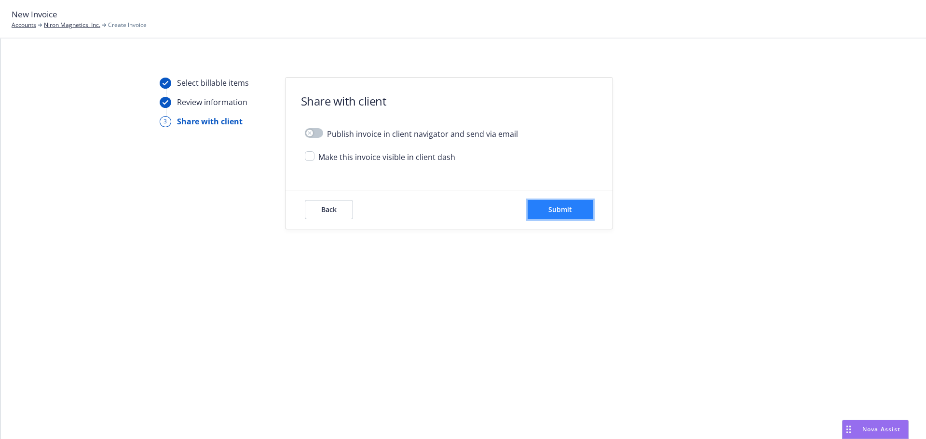
click at [574, 216] on button "Submit" at bounding box center [561, 209] width 66 height 19
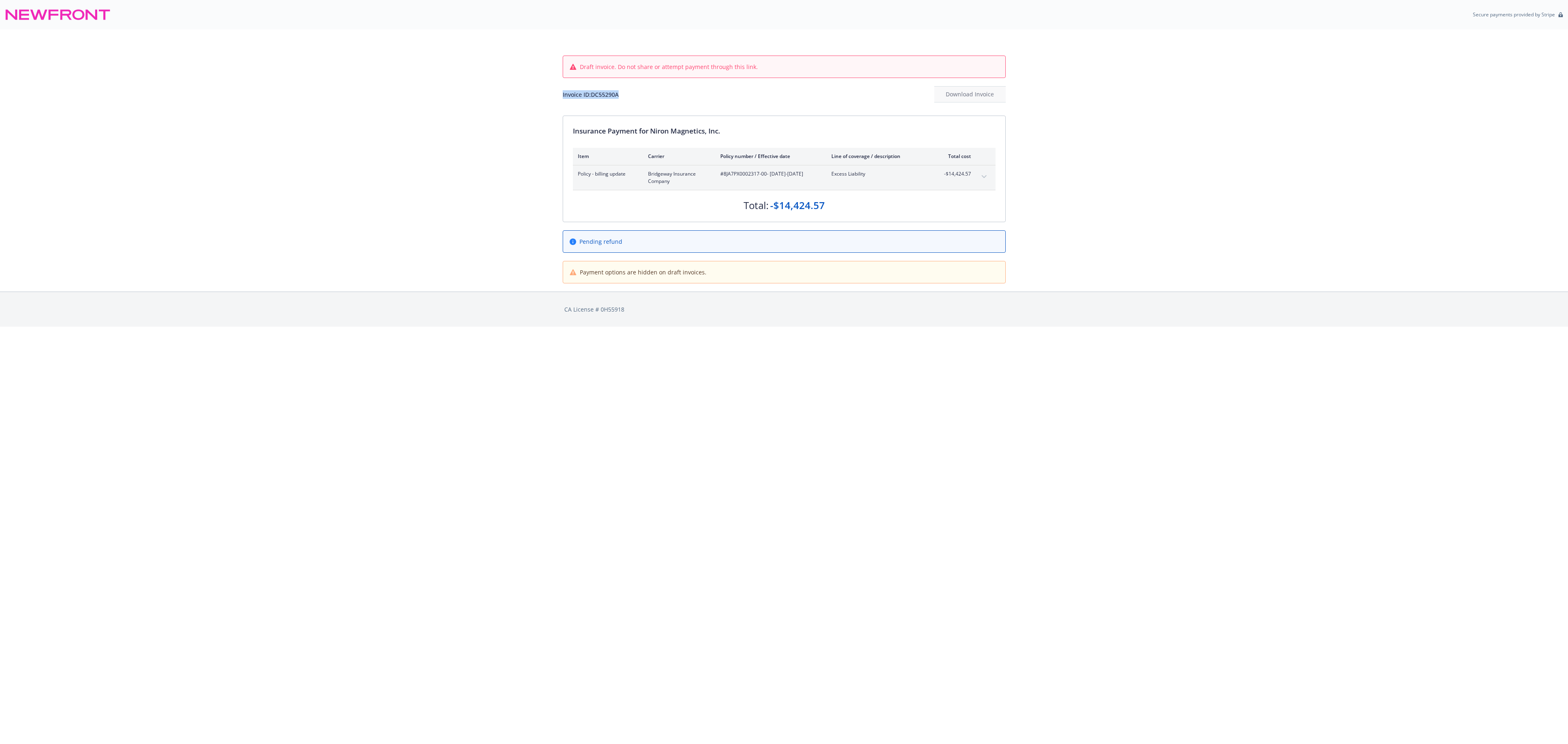
drag, startPoint x: 627, startPoint y: 89, endPoint x: 548, endPoint y: 96, distance: 79.3
click at [548, 96] on div "Draft invoice. Do not share or attempt payment through this link. Invoice ID: D…" at bounding box center [784, 161] width 1568 height 262
copy div "Invoice ID: DC55290A"
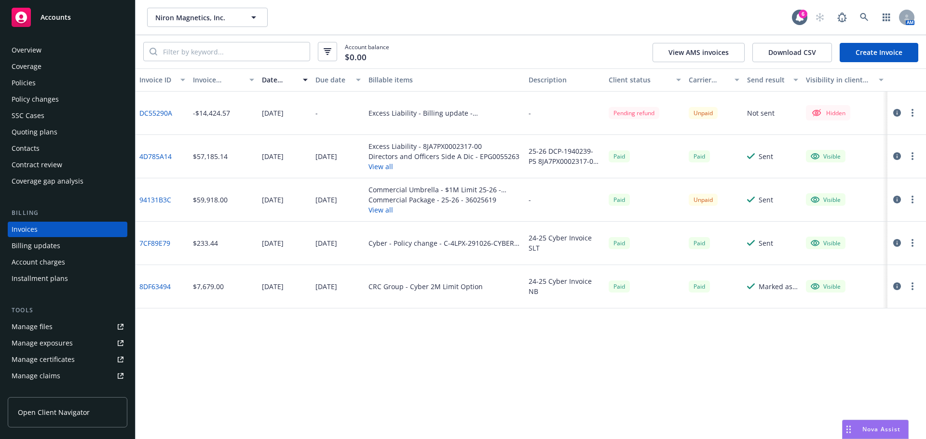
click at [910, 113] on button "button" at bounding box center [913, 113] width 12 height 12
click at [854, 161] on link "View invoice" at bounding box center [856, 151] width 123 height 19
click at [892, 113] on div at bounding box center [906, 113] width 39 height 43
click at [896, 113] on icon "button" at bounding box center [897, 113] width 8 height 8
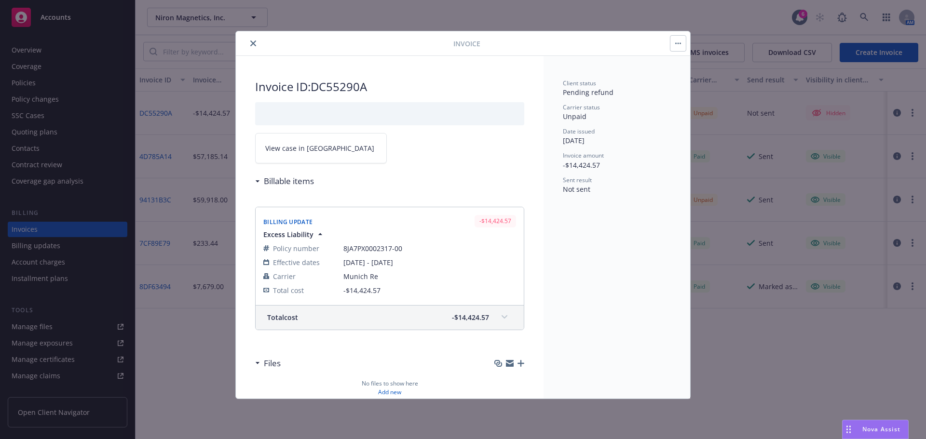
click at [276, 142] on link "View case in [GEOGRAPHIC_DATA]" at bounding box center [321, 148] width 132 height 30
click at [253, 39] on button "close" at bounding box center [253, 44] width 12 height 12
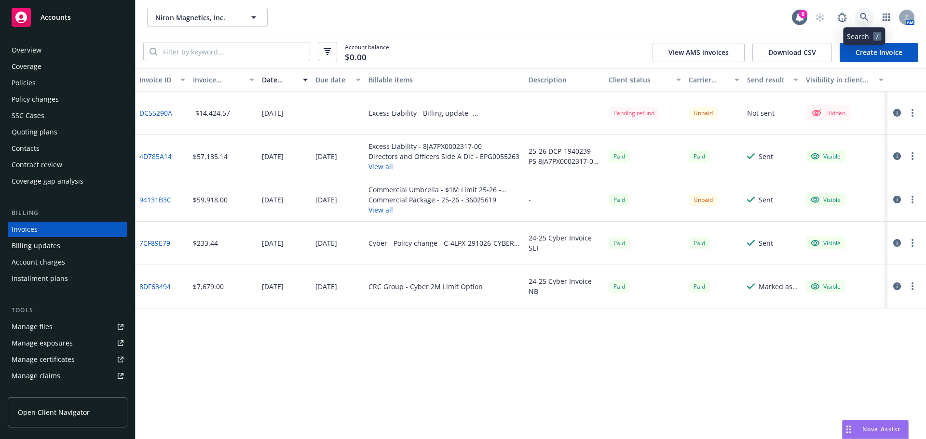
click at [870, 13] on link at bounding box center [864, 17] width 19 height 19
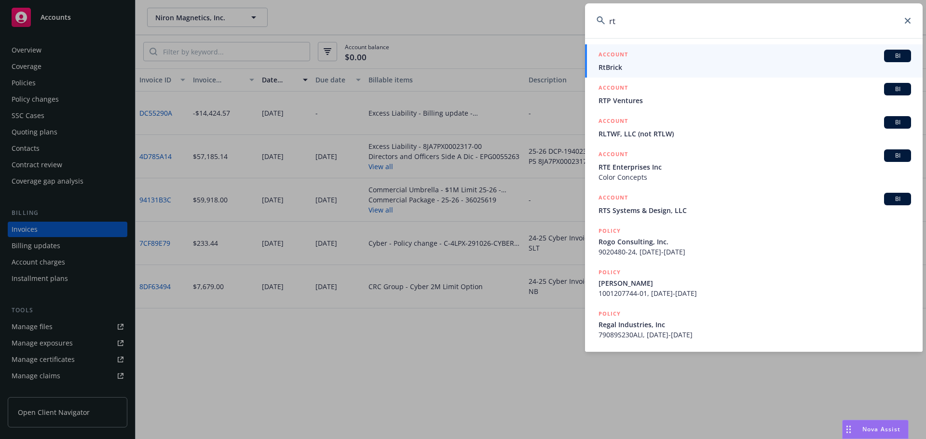
type input "r"
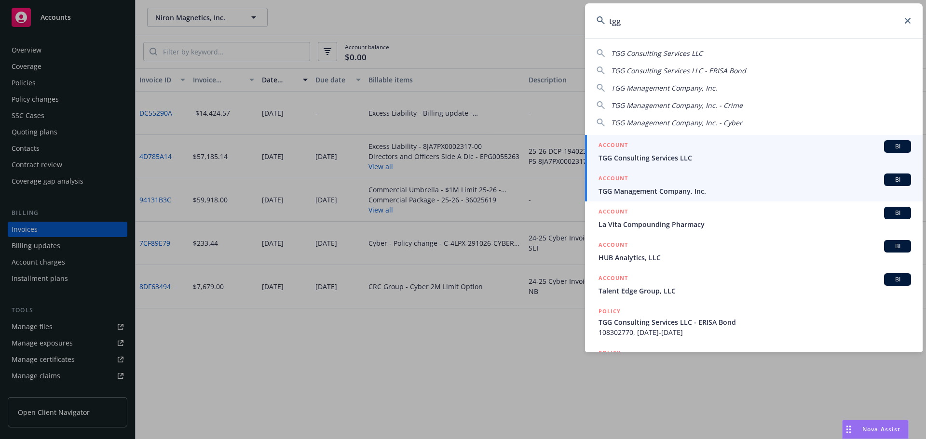
type input "tgg"
click at [639, 186] on span "TGG Management Company, Inc." at bounding box center [754, 191] width 312 height 10
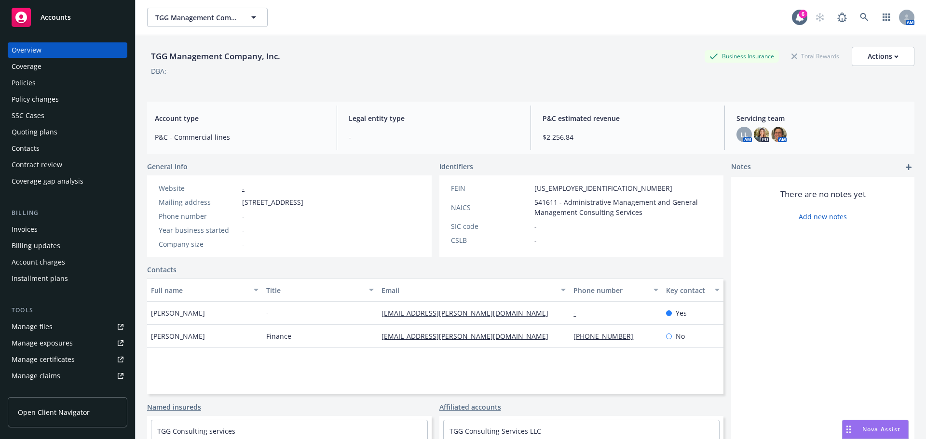
click at [26, 80] on div "Policies" at bounding box center [24, 82] width 24 height 15
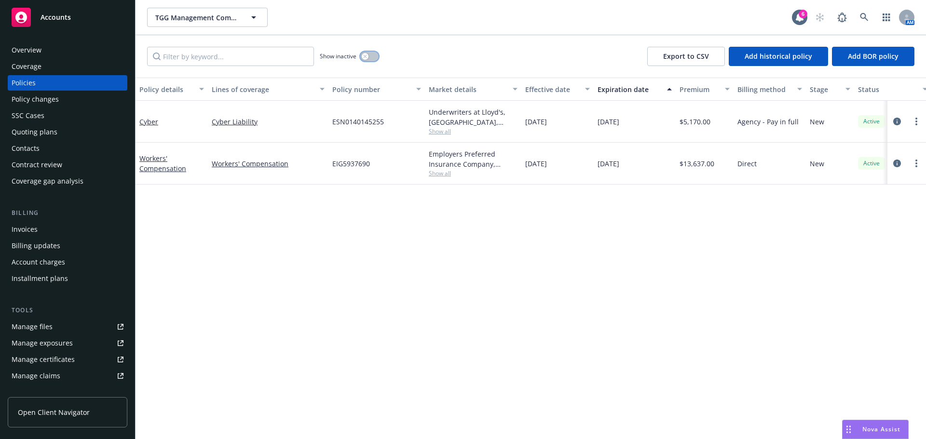
click at [373, 60] on button "button" at bounding box center [369, 57] width 18 height 10
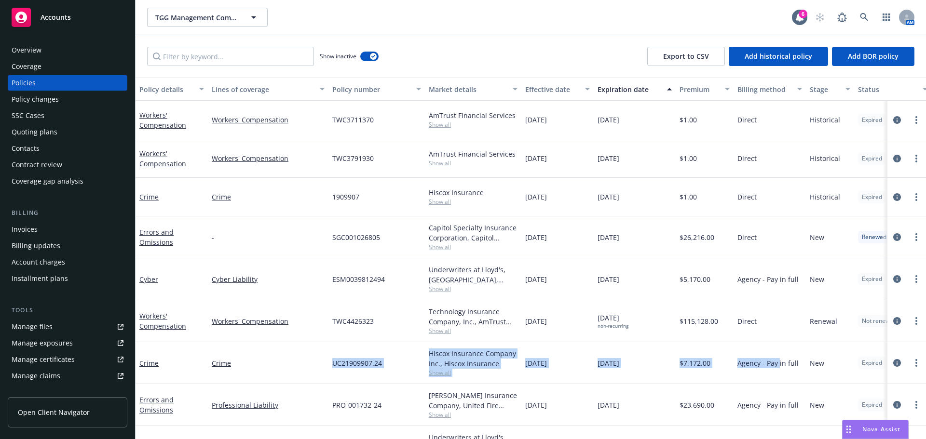
drag, startPoint x: 329, startPoint y: 378, endPoint x: 781, endPoint y: 379, distance: 451.9
click at [781, 379] on div "Crime Crime UC21909907.24 Hiscox Insurance Company Inc., Hiscox Insurance Show …" at bounding box center [601, 363] width 931 height 42
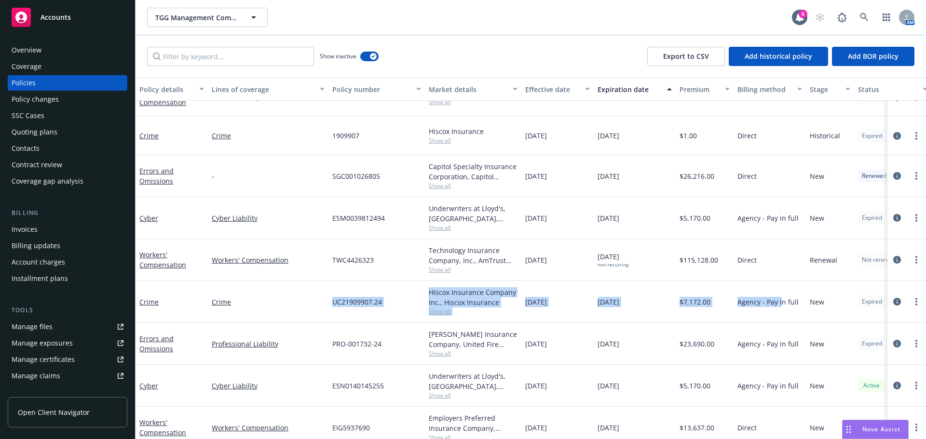
scroll to position [78, 0]
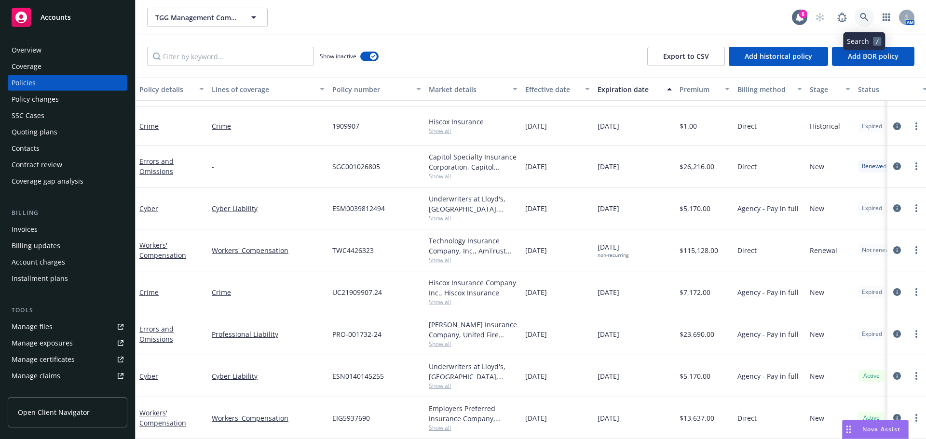
click at [864, 17] on icon at bounding box center [864, 17] width 9 height 9
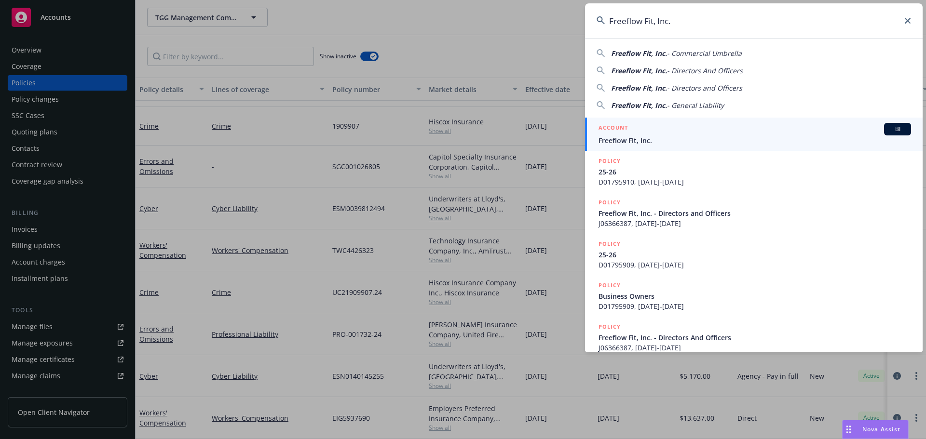
type input "Freeflow Fit, Inc."
click at [641, 136] on span "Freeflow Fit, Inc." at bounding box center [754, 141] width 312 height 10
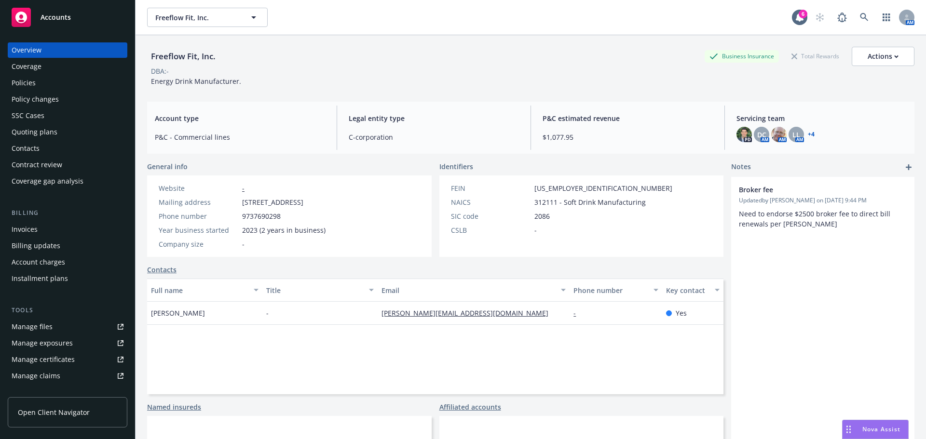
click at [22, 84] on div "Policies" at bounding box center [24, 82] width 24 height 15
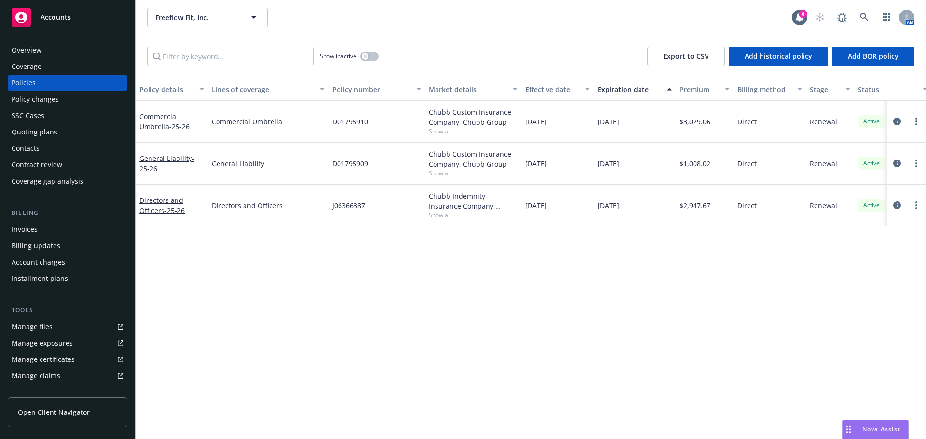
click at [51, 240] on div "Billing updates" at bounding box center [36, 245] width 49 height 15
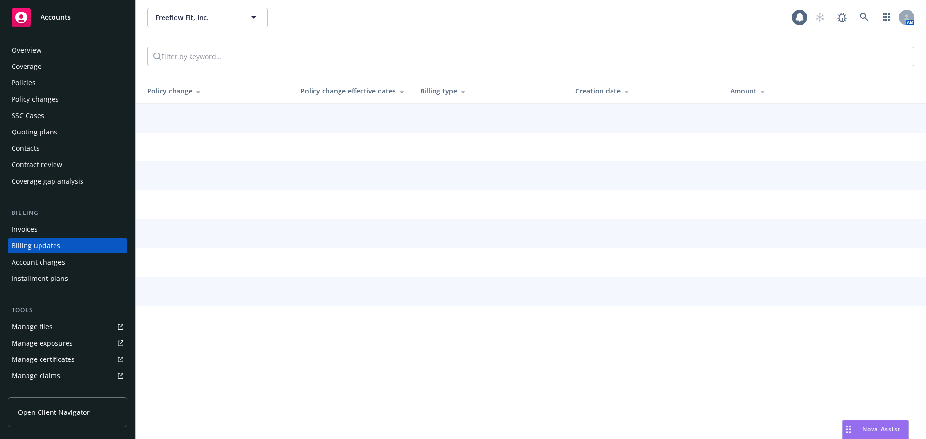
scroll to position [11, 0]
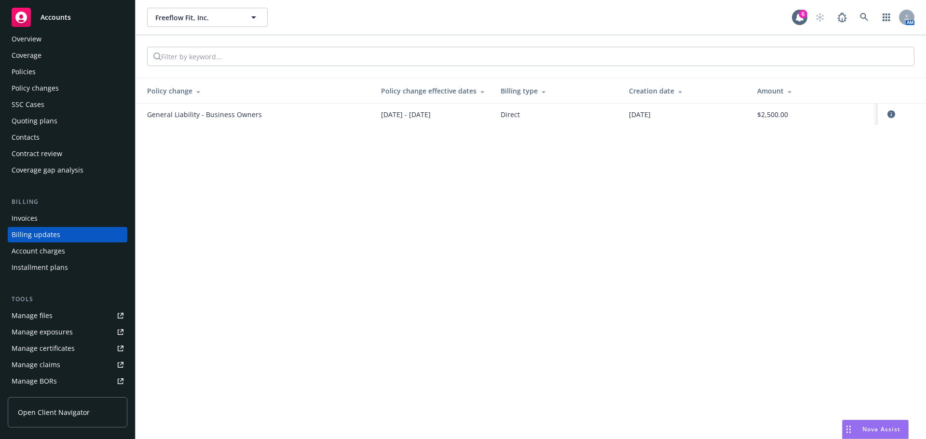
click at [53, 214] on div "Invoices" at bounding box center [68, 218] width 112 height 15
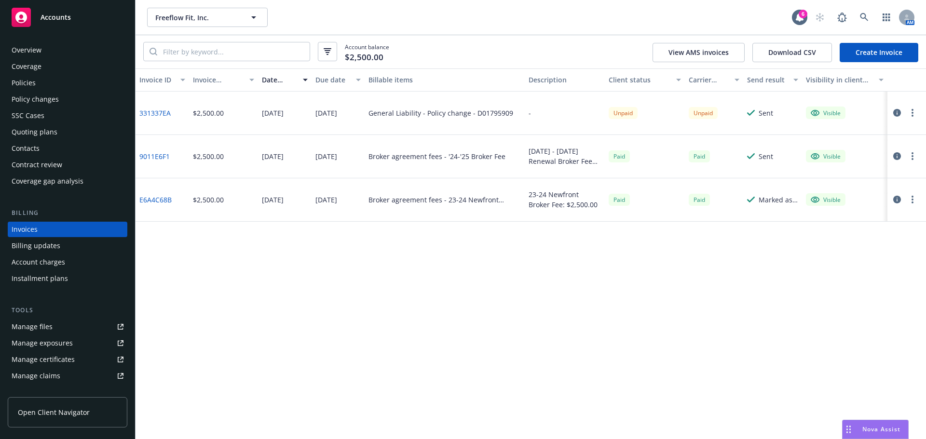
click at [49, 83] on div "Policies" at bounding box center [68, 82] width 112 height 15
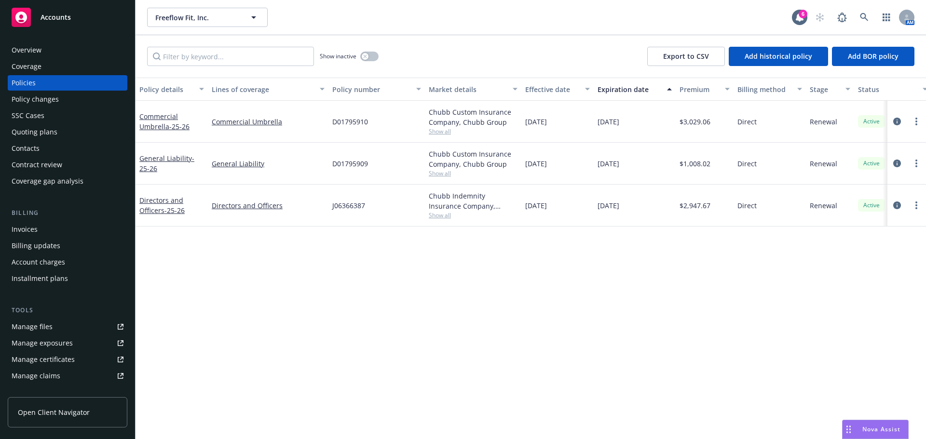
click at [44, 229] on div "Invoices" at bounding box center [68, 229] width 112 height 15
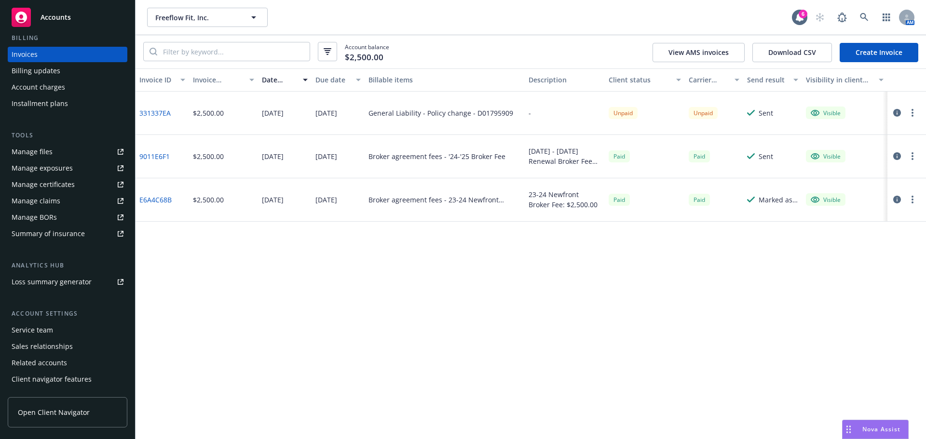
scroll to position [189, 0]
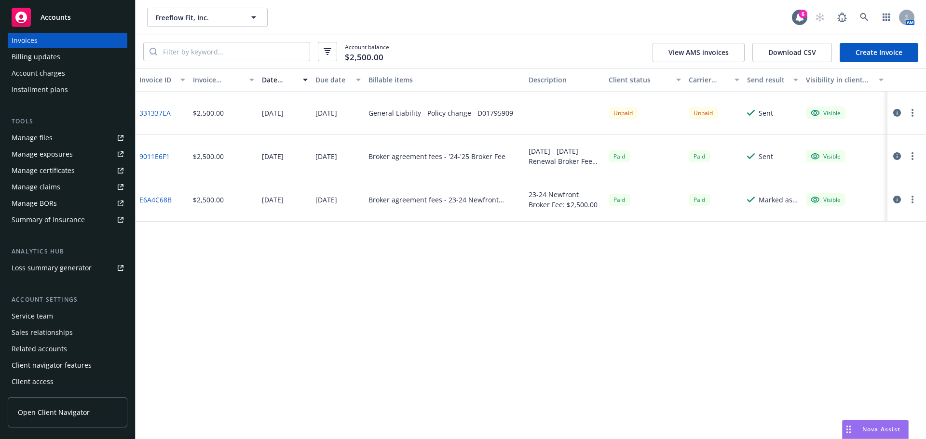
click at [71, 317] on div "Service team" at bounding box center [68, 316] width 112 height 15
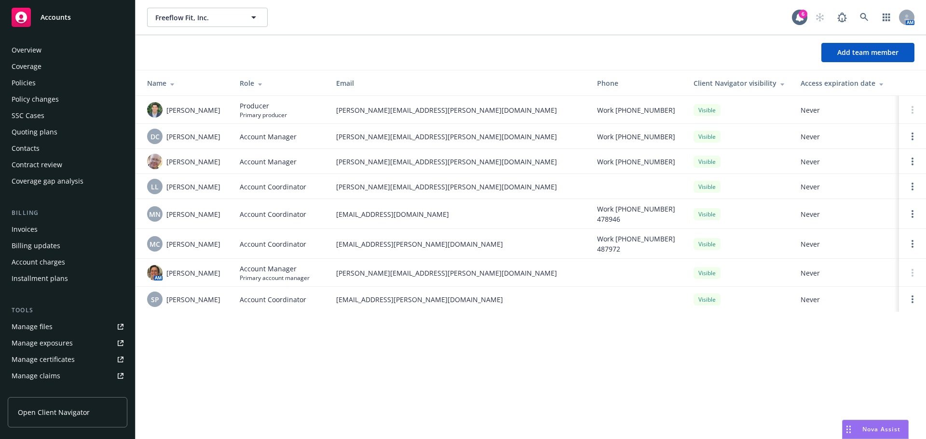
click at [69, 231] on div "Invoices" at bounding box center [68, 229] width 112 height 15
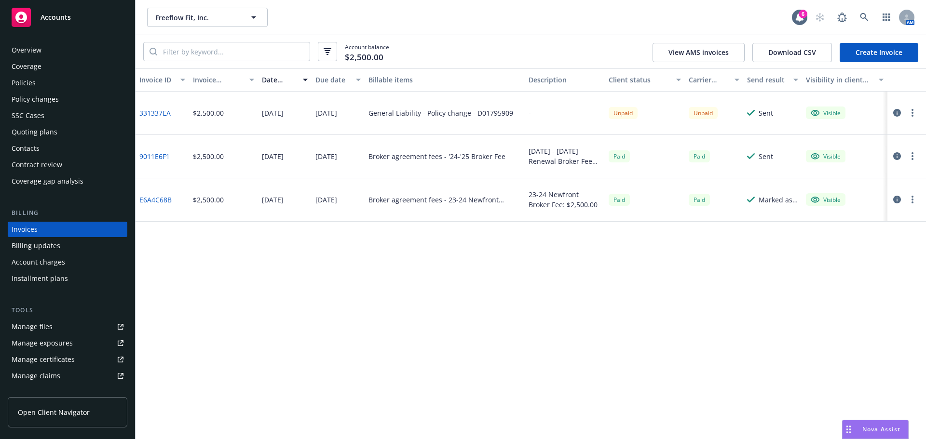
click at [895, 113] on icon "button" at bounding box center [897, 113] width 8 height 8
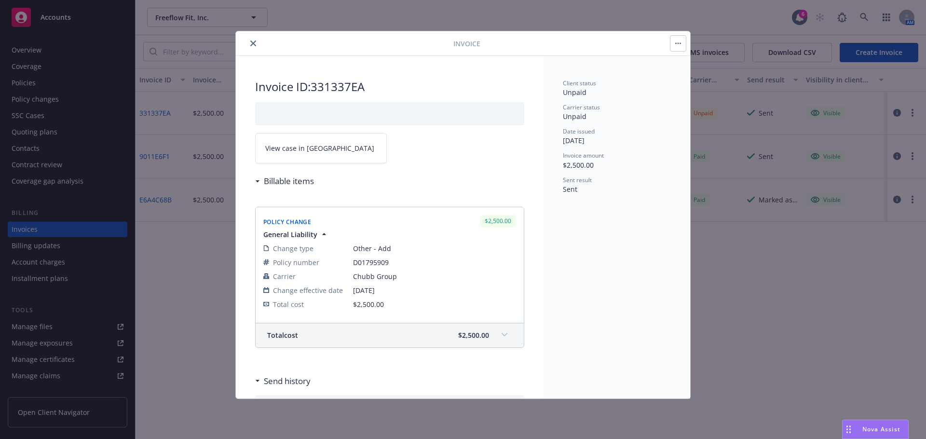
click at [326, 155] on link "View case in [GEOGRAPHIC_DATA]" at bounding box center [321, 148] width 132 height 30
click at [254, 41] on button "close" at bounding box center [253, 44] width 12 height 12
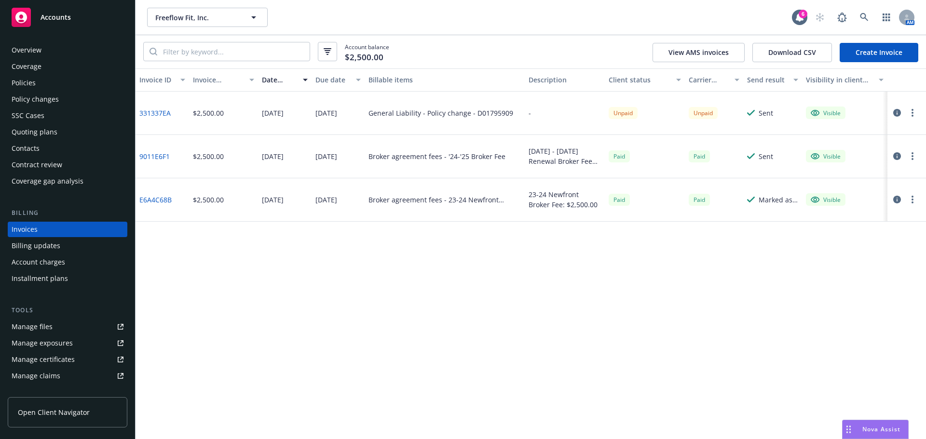
click at [856, 11] on div "AM" at bounding box center [862, 17] width 104 height 19
click at [861, 13] on link at bounding box center [864, 17] width 19 height 19
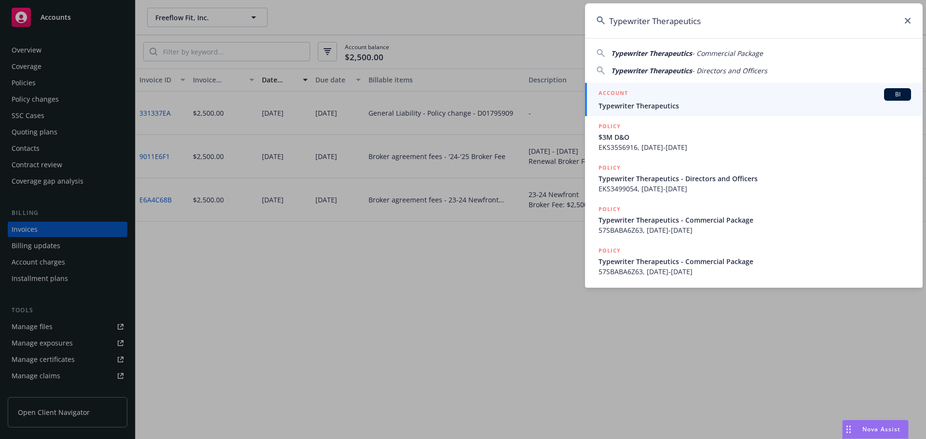
type input "Typewriter Therapeutics"
click at [653, 99] on div "ACCOUNT BI" at bounding box center [754, 94] width 312 height 13
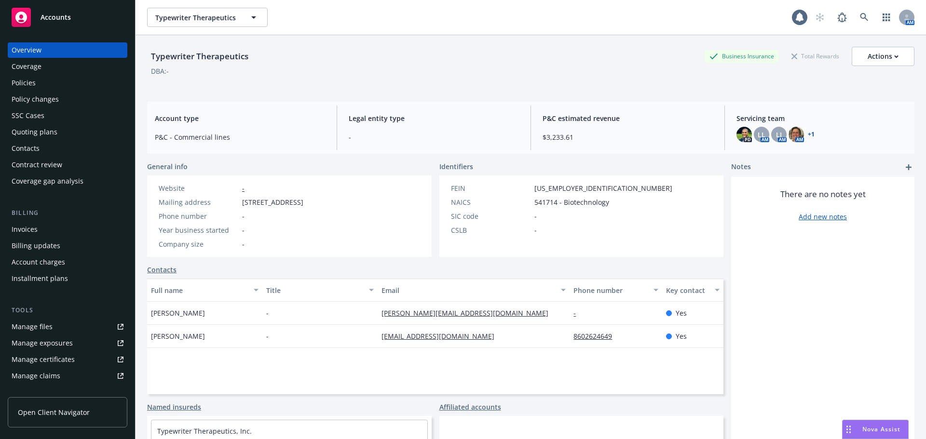
click at [65, 82] on div "Policies" at bounding box center [68, 82] width 112 height 15
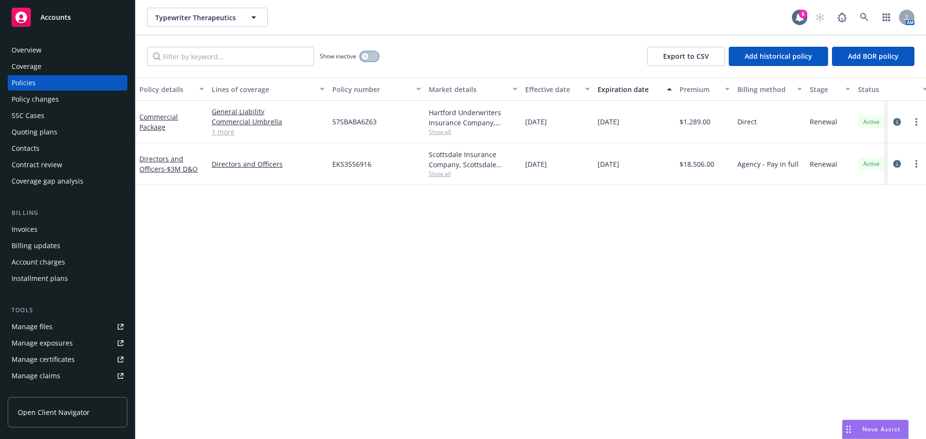
click at [369, 54] on button "button" at bounding box center [369, 57] width 18 height 10
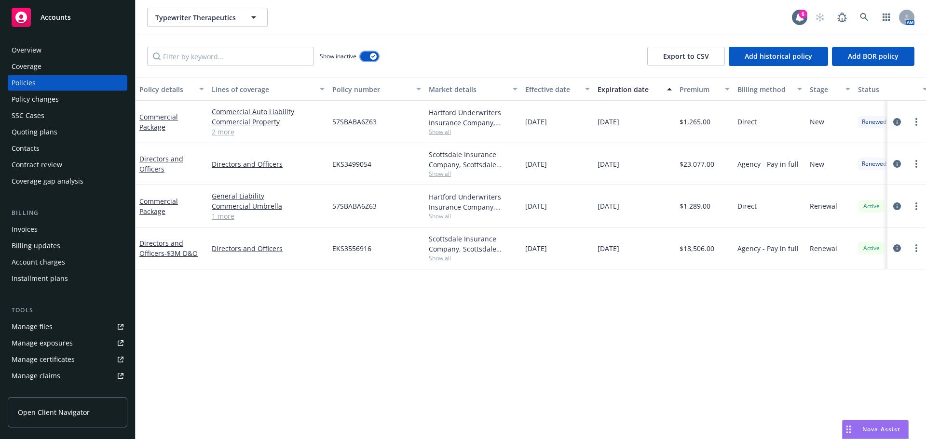
click at [365, 54] on button "button" at bounding box center [369, 57] width 18 height 10
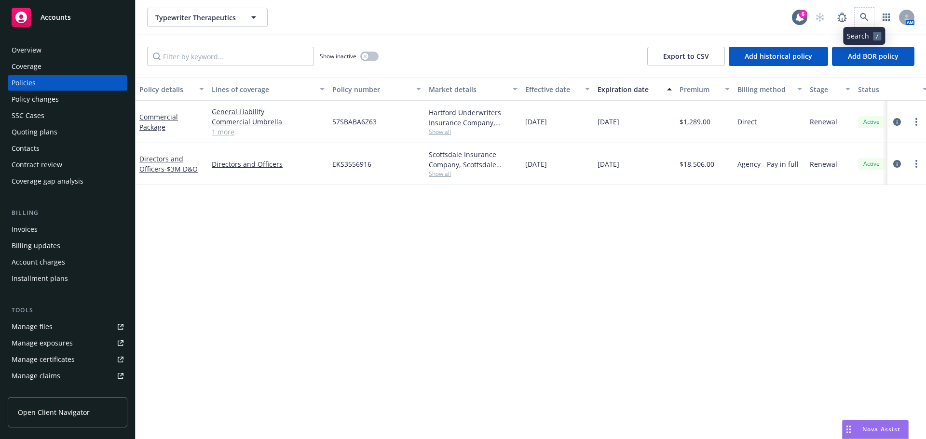
click at [872, 24] on span at bounding box center [864, 17] width 19 height 19
click at [861, 2] on div "Typewriter Therapeutics Typewriter Therapeutics 6 AM" at bounding box center [531, 17] width 790 height 35
click at [868, 23] on link at bounding box center [864, 17] width 19 height 19
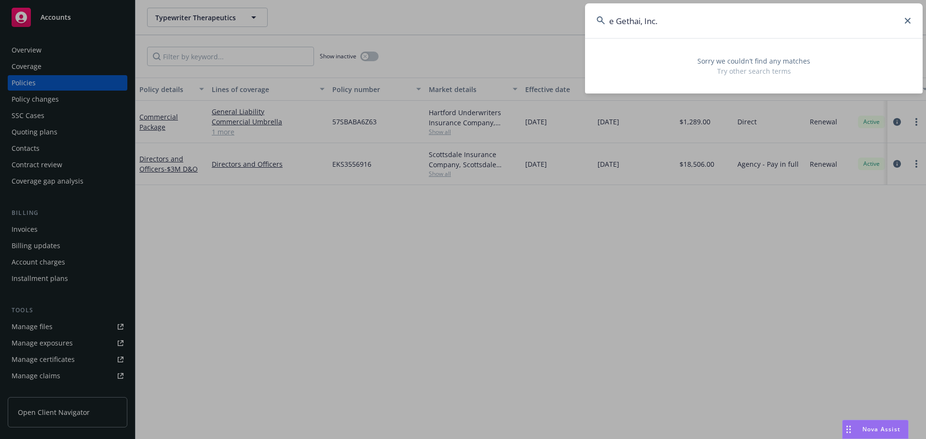
drag, startPoint x: 615, startPoint y: 23, endPoint x: 532, endPoint y: 25, distance: 83.0
click at [503, 23] on div "e Gethai, Inc. Sorry we couldn’t find any matches Try other search terms" at bounding box center [463, 219] width 926 height 439
type input "Gethai, Inc."
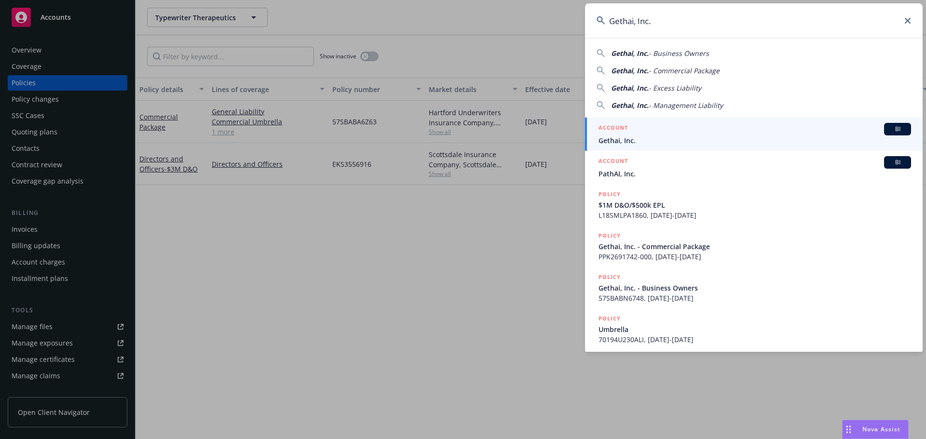
click at [627, 136] on span "Gethai, Inc." at bounding box center [754, 141] width 312 height 10
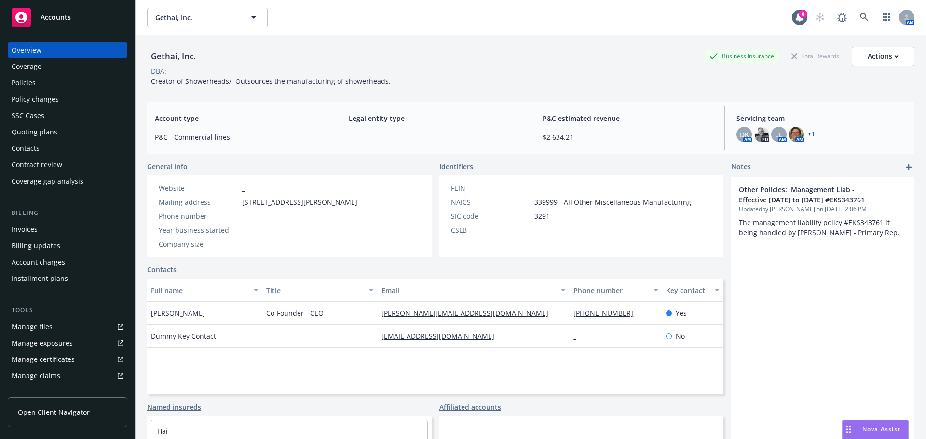
click at [34, 231] on div "Invoices" at bounding box center [25, 229] width 26 height 15
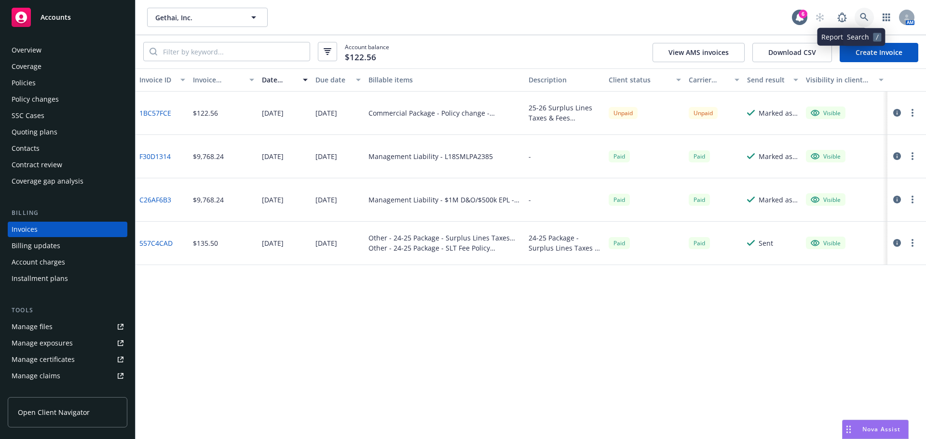
click at [868, 25] on link at bounding box center [864, 17] width 19 height 19
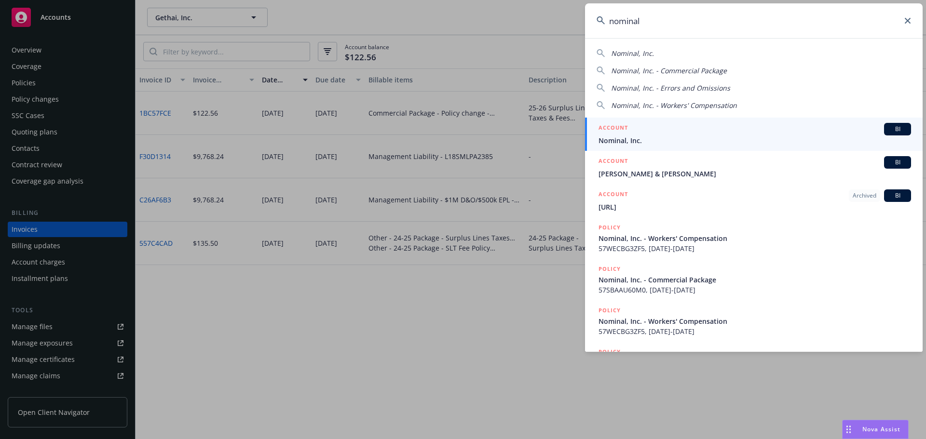
type input "nominal"
click at [646, 134] on div "ACCOUNT BI" at bounding box center [754, 129] width 312 height 13
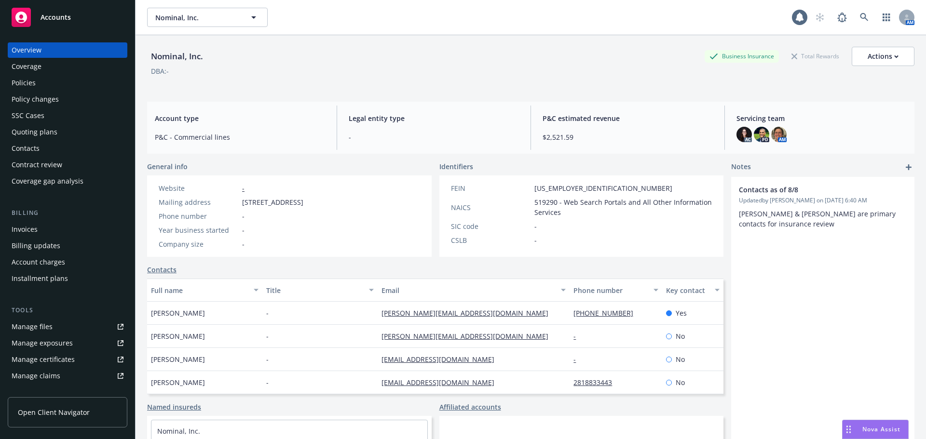
click at [41, 81] on div "Policies" at bounding box center [68, 82] width 112 height 15
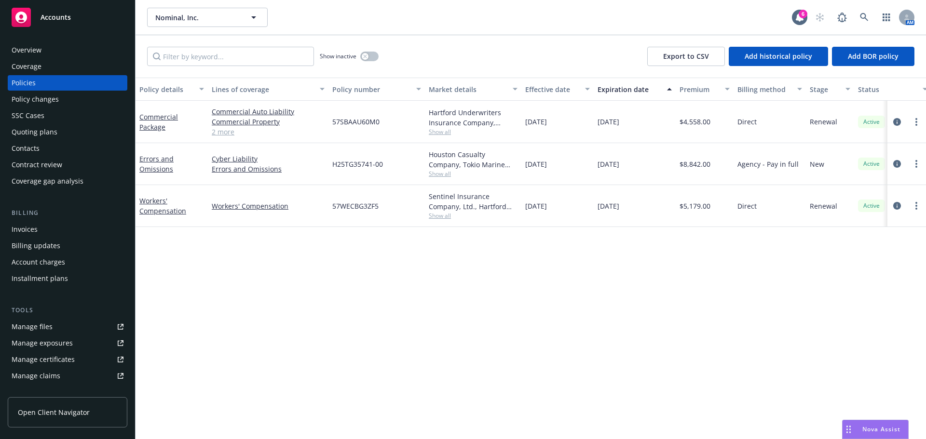
click at [441, 176] on span "Show all" at bounding box center [473, 174] width 89 height 8
click at [671, 353] on div "Policy details Lines of coverage Policy number Market details Effective date Ex…" at bounding box center [531, 259] width 790 height 362
click at [863, 14] on icon at bounding box center [864, 17] width 9 height 9
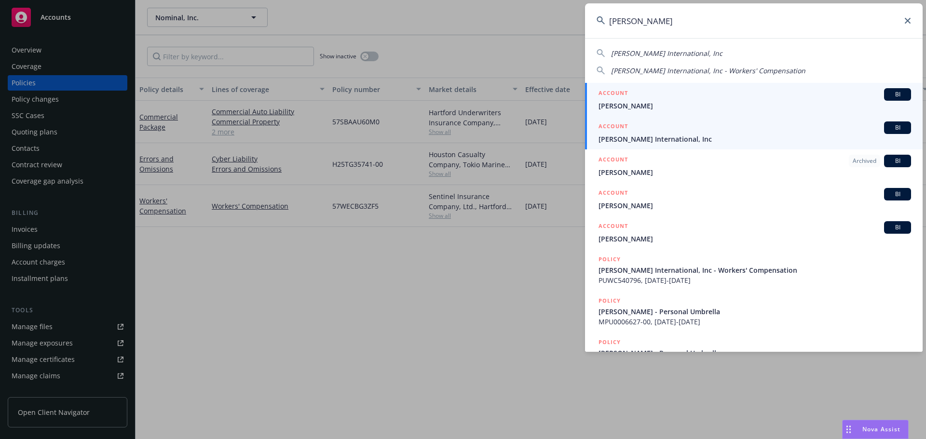
type input "[PERSON_NAME]"
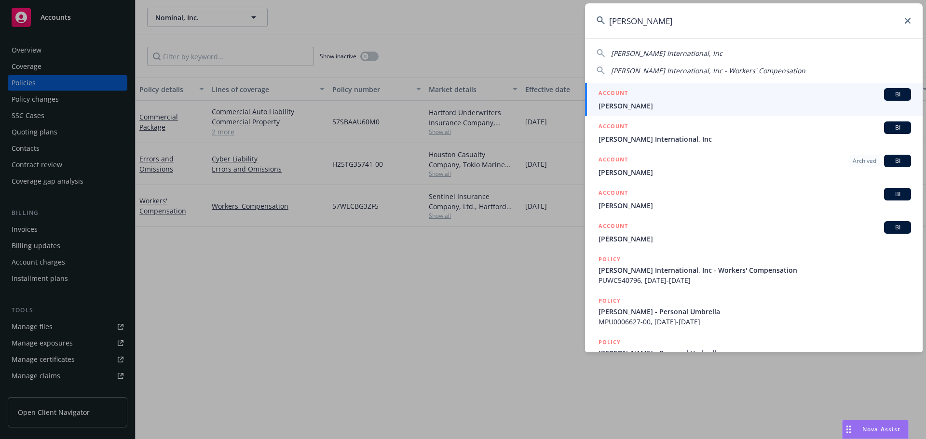
click at [651, 136] on span "[PERSON_NAME] International, Inc" at bounding box center [754, 139] width 312 height 10
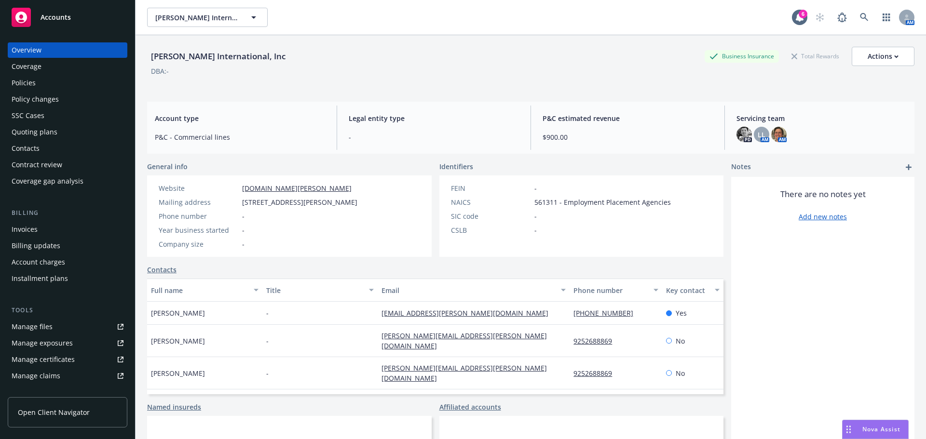
click at [26, 84] on div "Policies" at bounding box center [24, 82] width 24 height 15
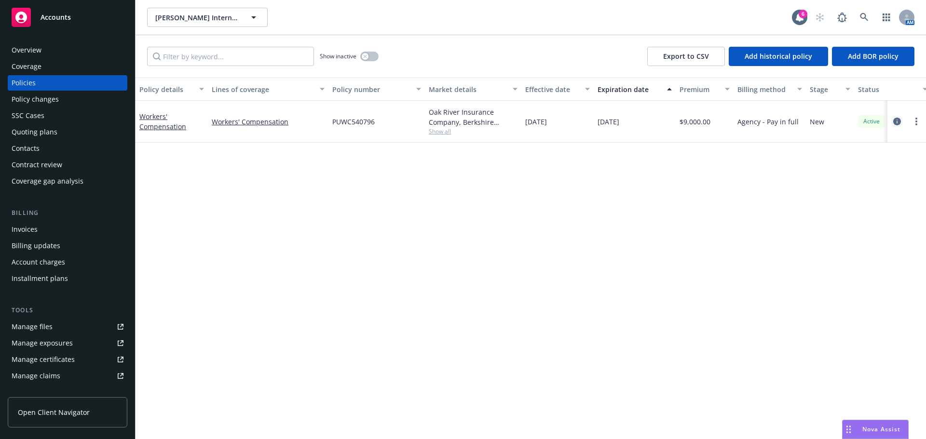
click at [893, 121] on link "circleInformation" at bounding box center [897, 122] width 12 height 12
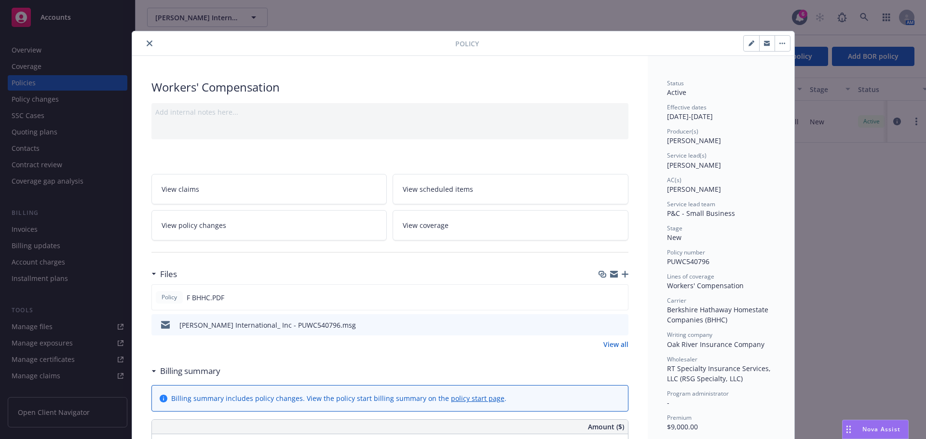
click at [145, 48] on button "close" at bounding box center [150, 44] width 12 height 12
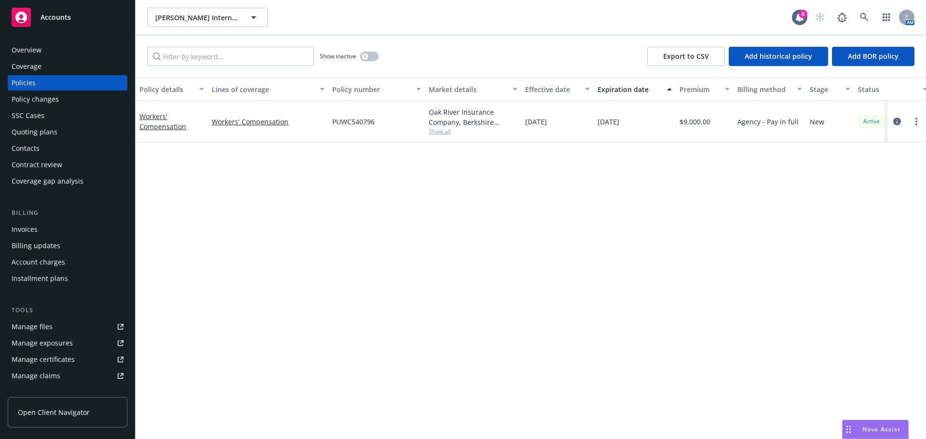
click at [450, 134] on span "Show all" at bounding box center [473, 131] width 89 height 8
click at [673, 204] on div "Policy details Lines of coverage Policy number Market details Effective date Ex…" at bounding box center [531, 259] width 790 height 362
click at [446, 131] on span "Show all" at bounding box center [473, 131] width 89 height 8
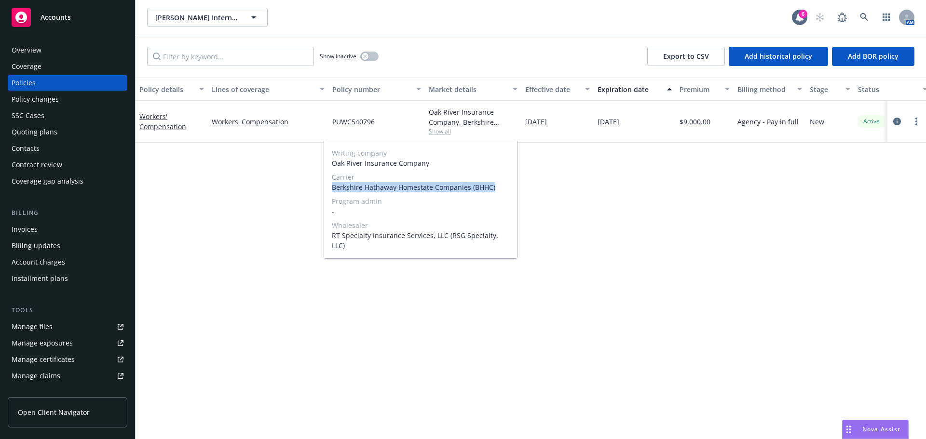
drag, startPoint x: 460, startPoint y: 192, endPoint x: 328, endPoint y: 190, distance: 131.7
click at [328, 190] on div "Writing company Oak River Insurance Company Carrier Berkshire Hathaway Homestat…" at bounding box center [420, 199] width 193 height 118
copy span "Berkshire Hathaway Homestate Companies (BHHC)"
drag, startPoint x: 357, startPoint y: 164, endPoint x: 325, endPoint y: 165, distance: 32.8
click at [325, 165] on div "Writing company Oak River Insurance Company Carrier Berkshire Hathaway Homestat…" at bounding box center [420, 199] width 193 height 118
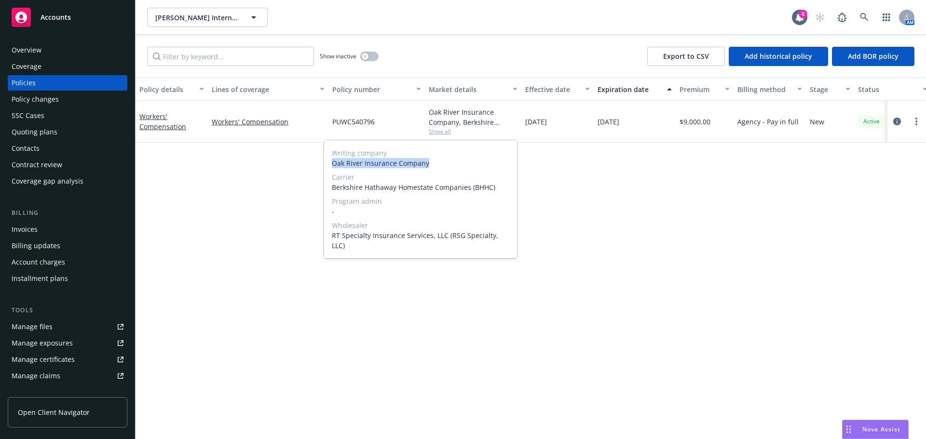
copy span "Oak River Insurance Company"
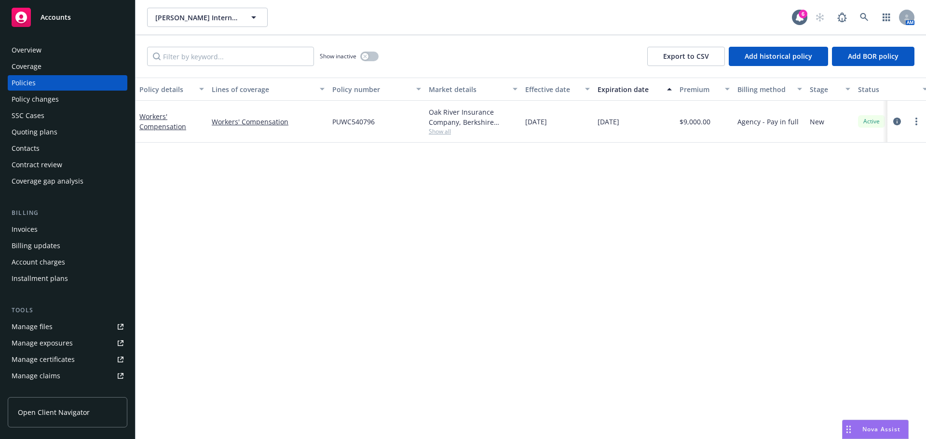
click at [691, 224] on div "Policy details Lines of coverage Policy number Market details Effective date Ex…" at bounding box center [531, 259] width 790 height 362
click at [432, 130] on span "Show all" at bounding box center [473, 131] width 89 height 8
click at [36, 71] on div "Coverage" at bounding box center [27, 66] width 30 height 15
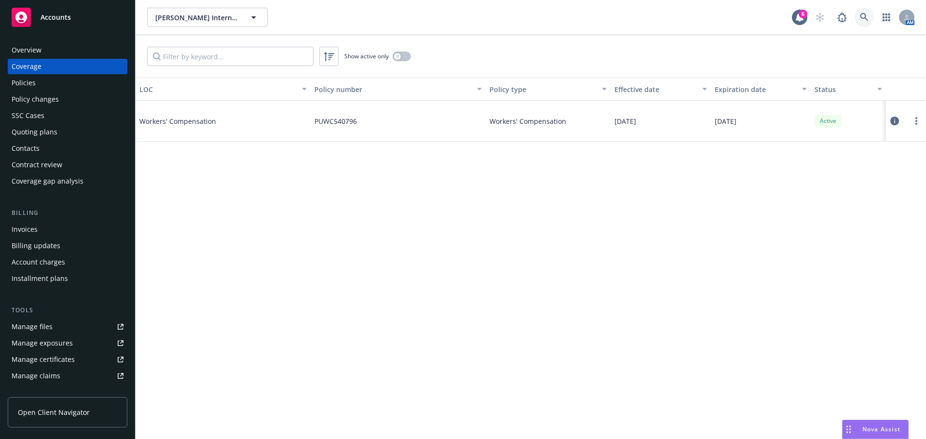
click at [869, 14] on link at bounding box center [864, 17] width 19 height 19
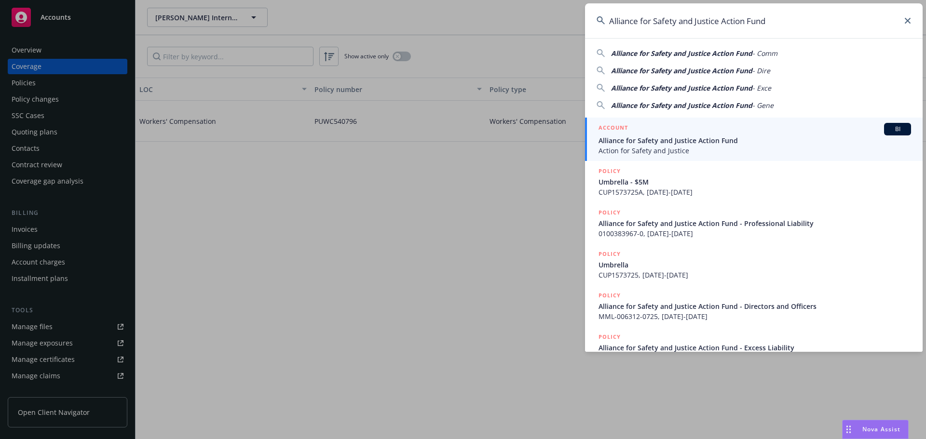
type input "Alliance for Safety and Justice Action Fund"
click at [693, 145] on span "Alliance for Safety and Justice Action Fund" at bounding box center [754, 141] width 312 height 10
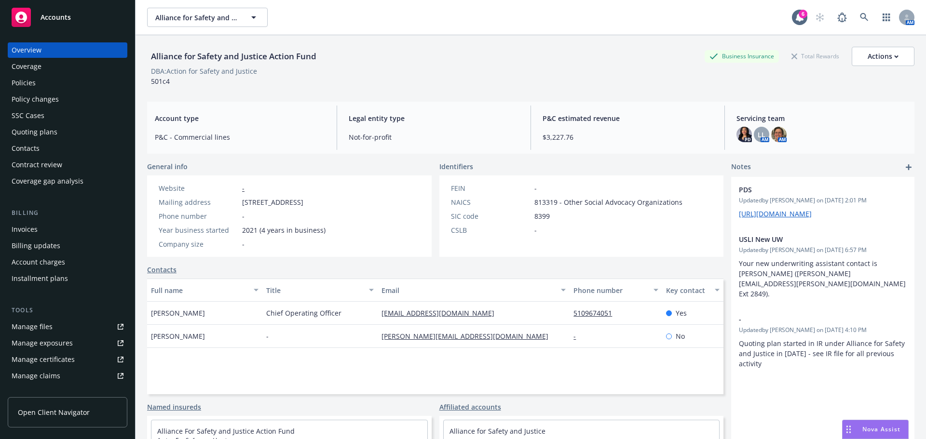
click at [40, 222] on div "Invoices" at bounding box center [68, 229] width 112 height 15
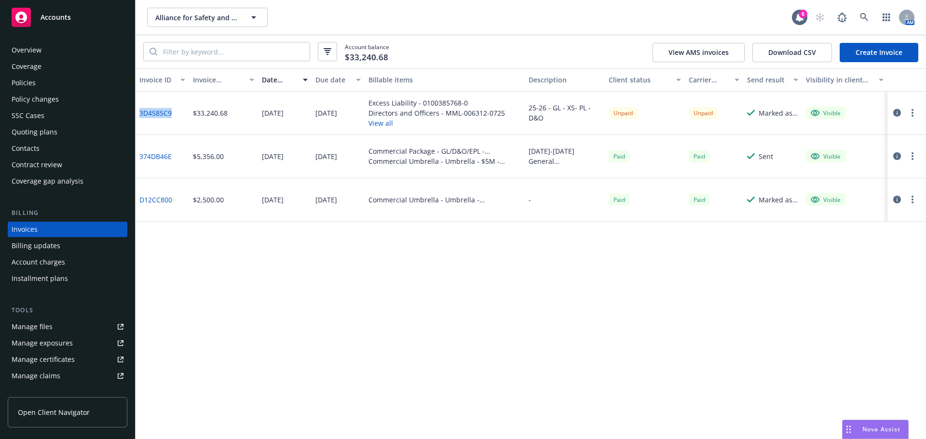
drag, startPoint x: 163, startPoint y: 114, endPoint x: 138, endPoint y: 114, distance: 24.6
click at [138, 114] on div "3D4585C9" at bounding box center [163, 113] width 54 height 43
copy link "3D4585C9"
click at [860, 24] on link at bounding box center [864, 17] width 19 height 19
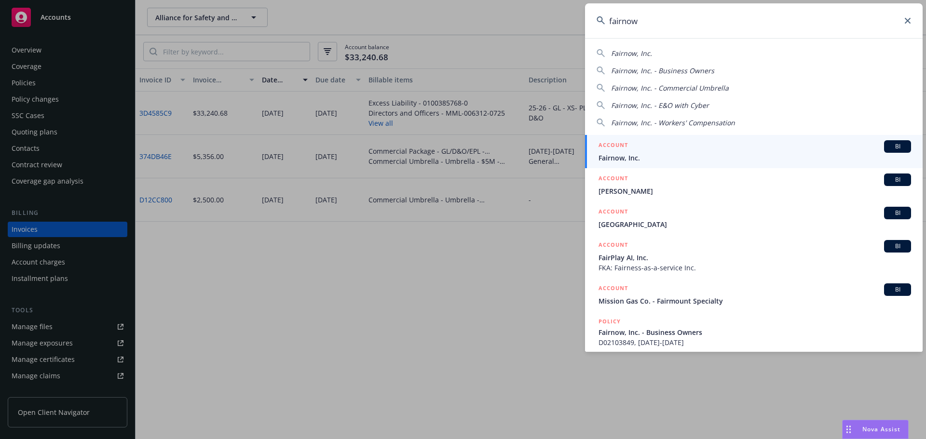
type input "fairnow"
click at [641, 152] on div "ACCOUNT BI" at bounding box center [754, 146] width 312 height 13
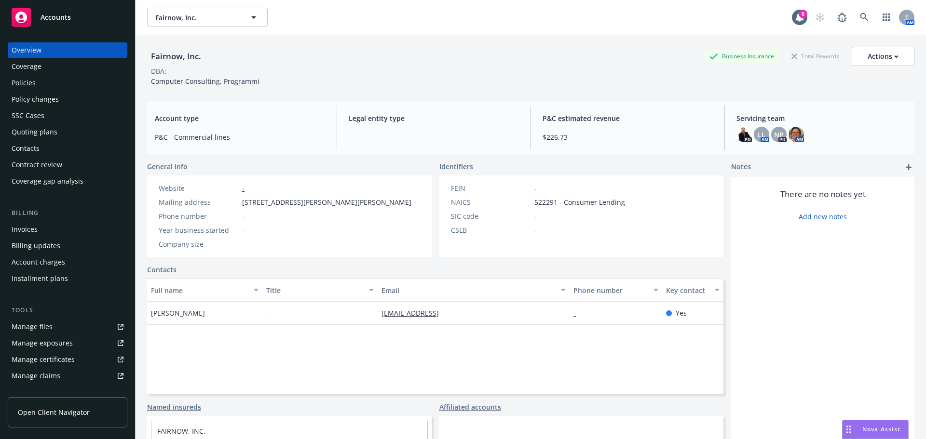
click at [41, 89] on div "Policies" at bounding box center [68, 82] width 112 height 15
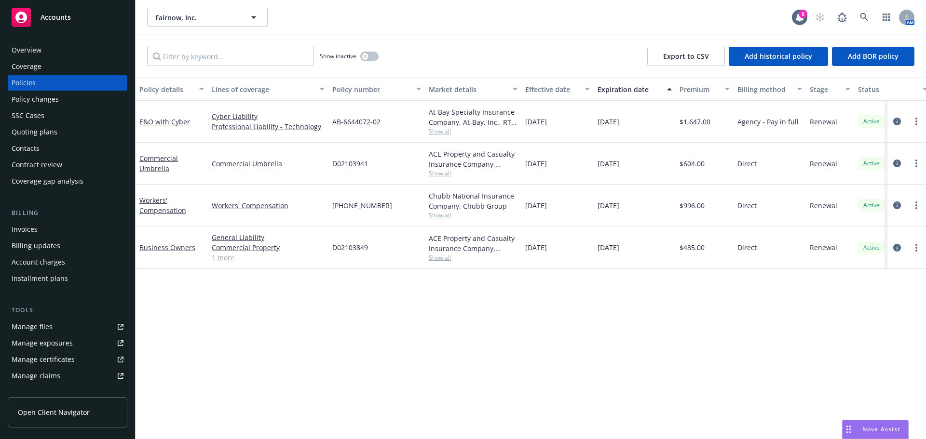
drag, startPoint x: 646, startPoint y: 248, endPoint x: 582, endPoint y: 143, distance: 122.9
click at [582, 143] on div "E&O with Cyber Cyber Liability Professional Liability - Technology AB-6644072-0…" at bounding box center [601, 178] width 931 height 154
click at [734, 312] on div "Policy details Lines of coverage Policy number Market details Effective date Ex…" at bounding box center [531, 259] width 790 height 362
